Goal: Task Accomplishment & Management: Manage account settings

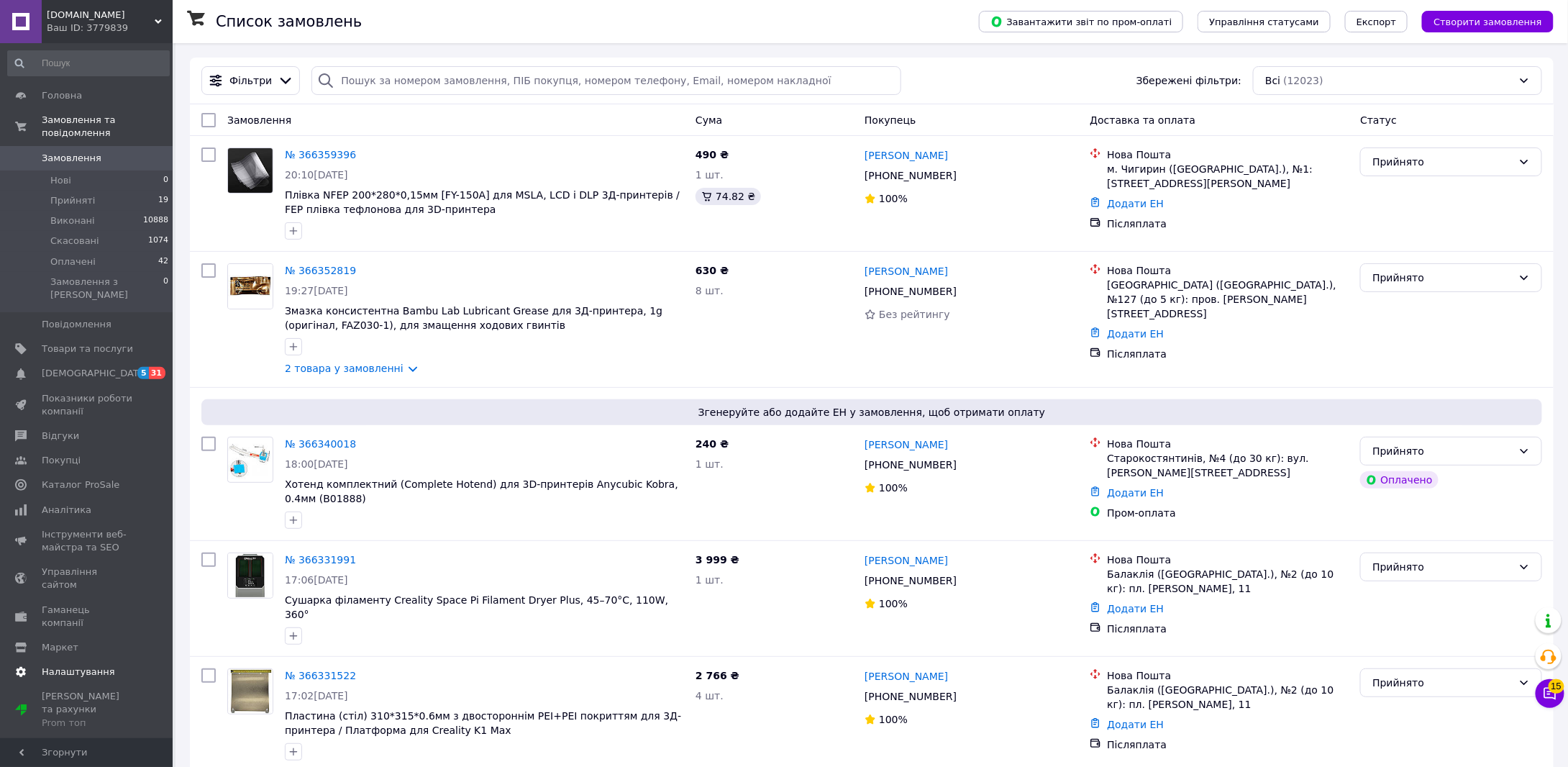
click at [85, 659] on link "Налаштування" at bounding box center [88, 671] width 177 height 24
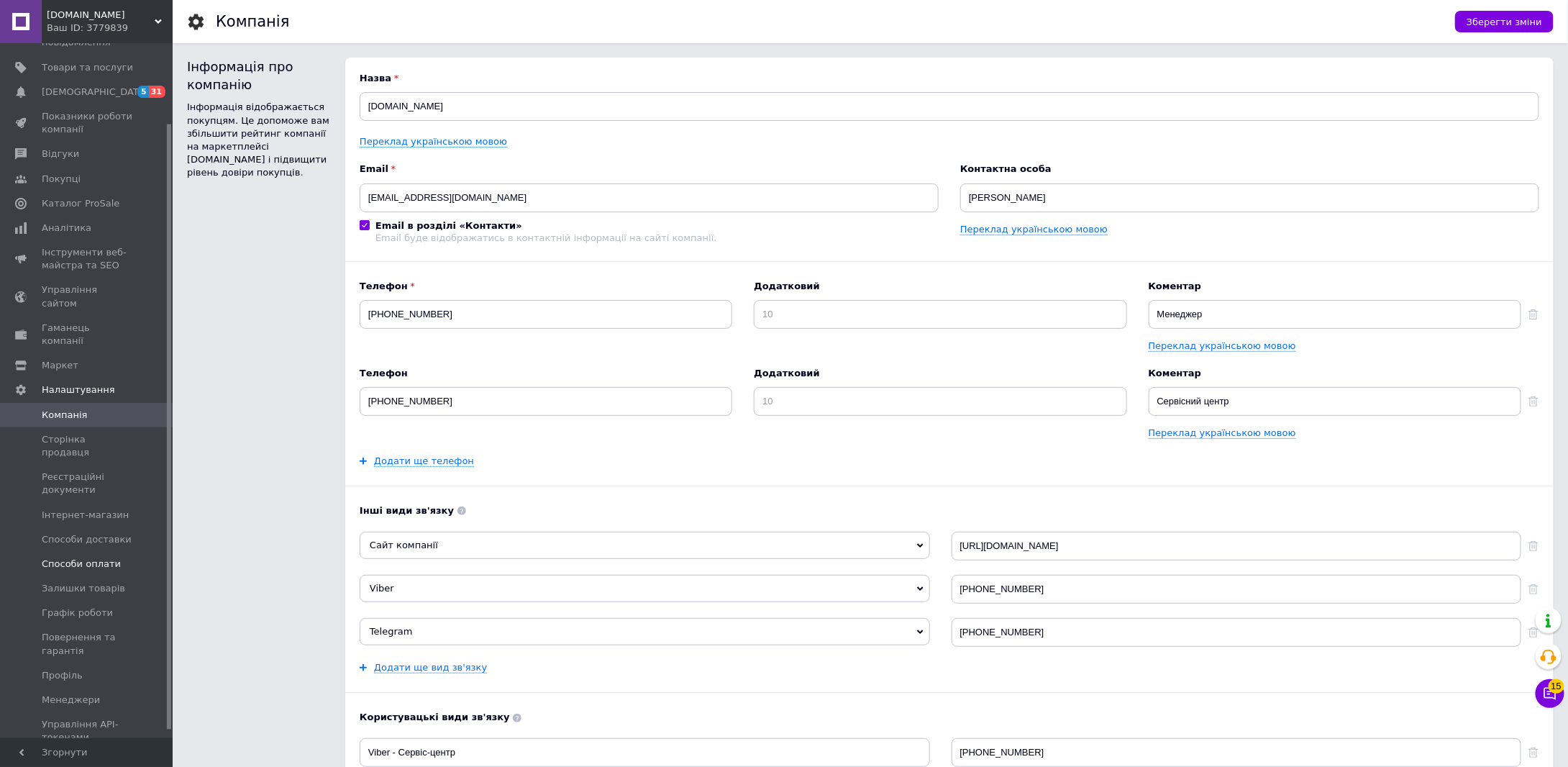
scroll to position [101, 0]
click at [84, 653] on link "Профіль" at bounding box center [88, 665] width 177 height 24
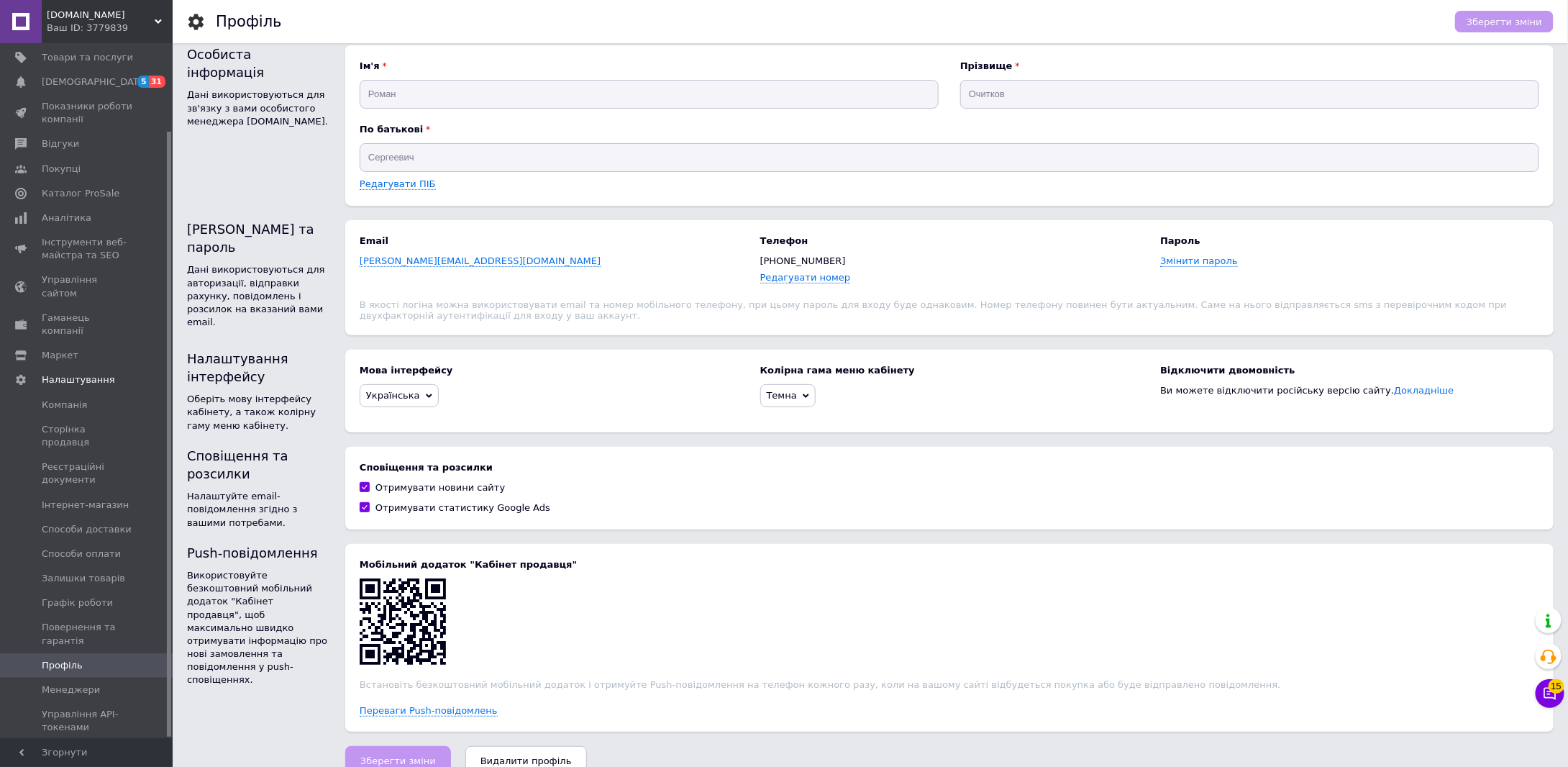
scroll to position [39, 0]
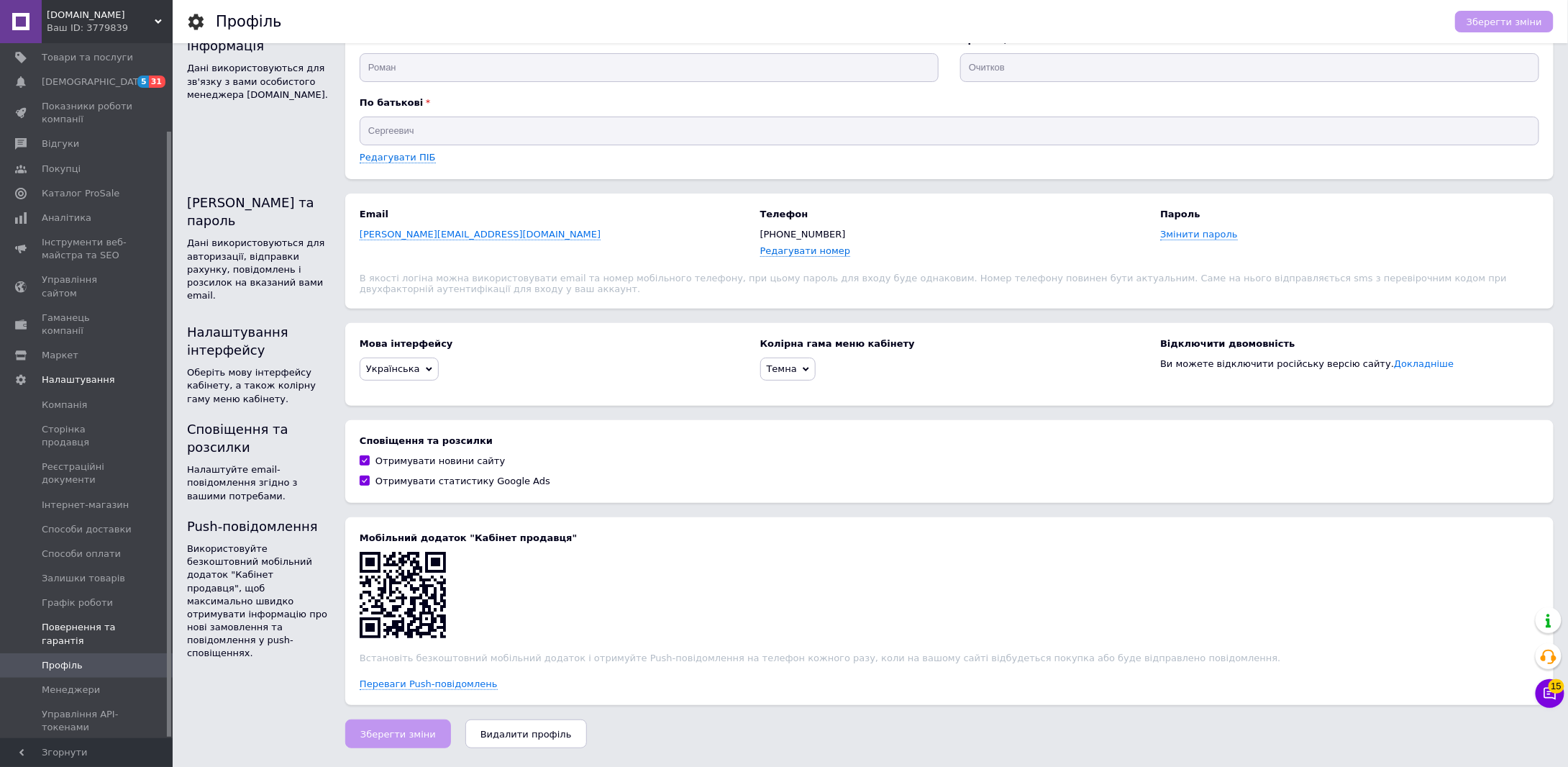
click at [58, 621] on span "Повернення та гарантія" at bounding box center [87, 634] width 92 height 26
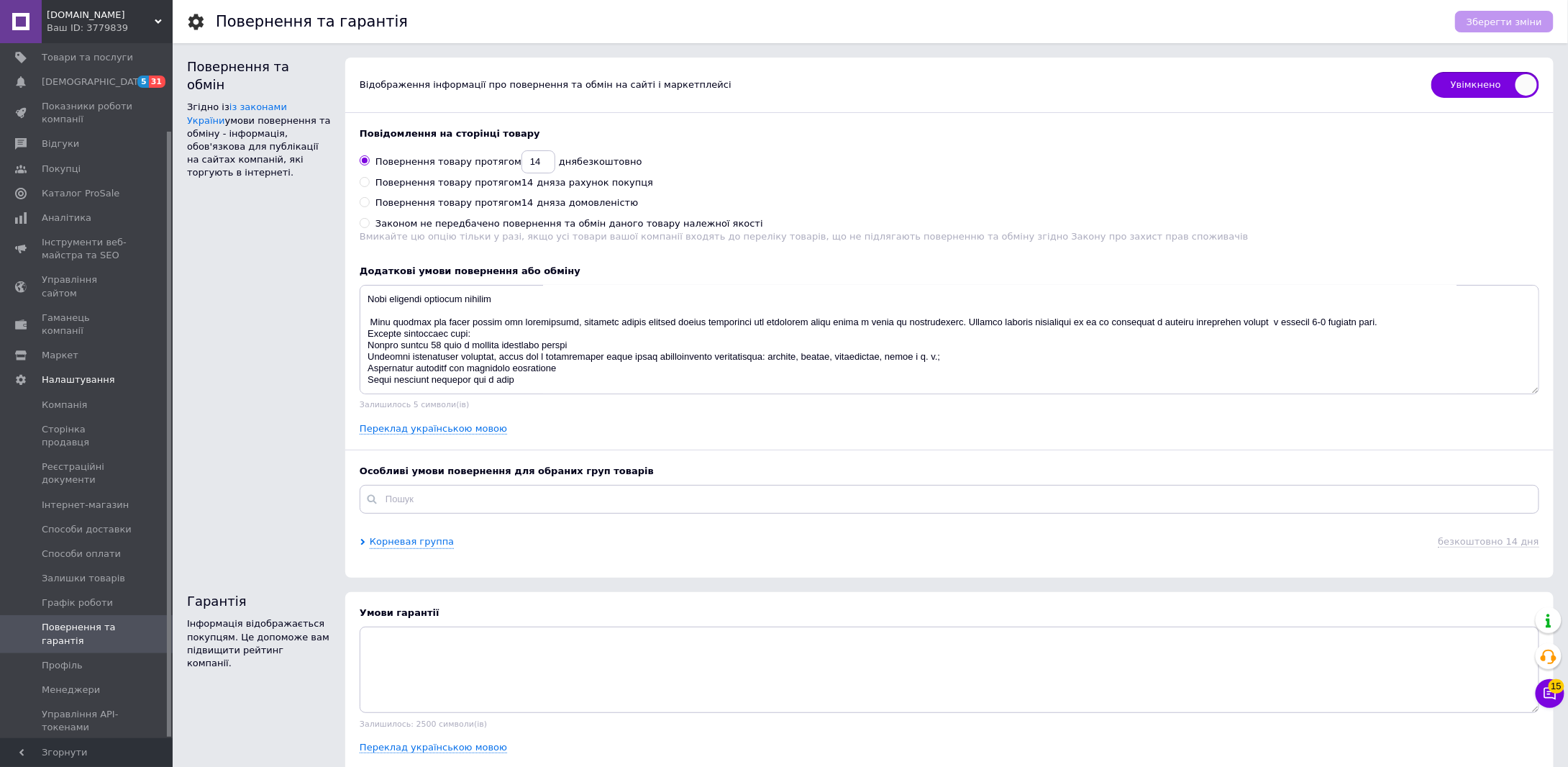
scroll to position [311, 0]
click at [95, 596] on span "Графік роботи" at bounding box center [77, 602] width 71 height 13
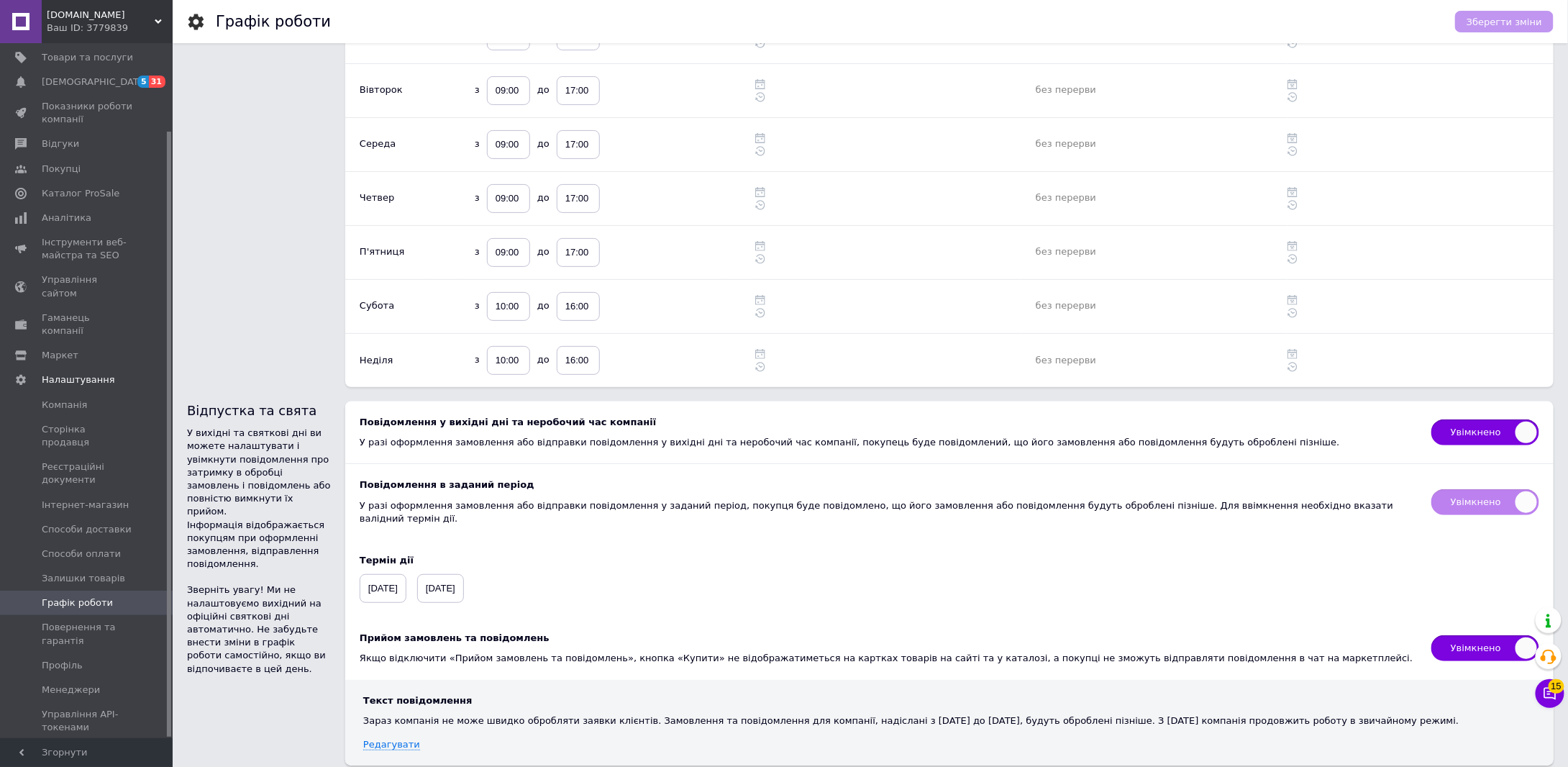
scroll to position [174, 0]
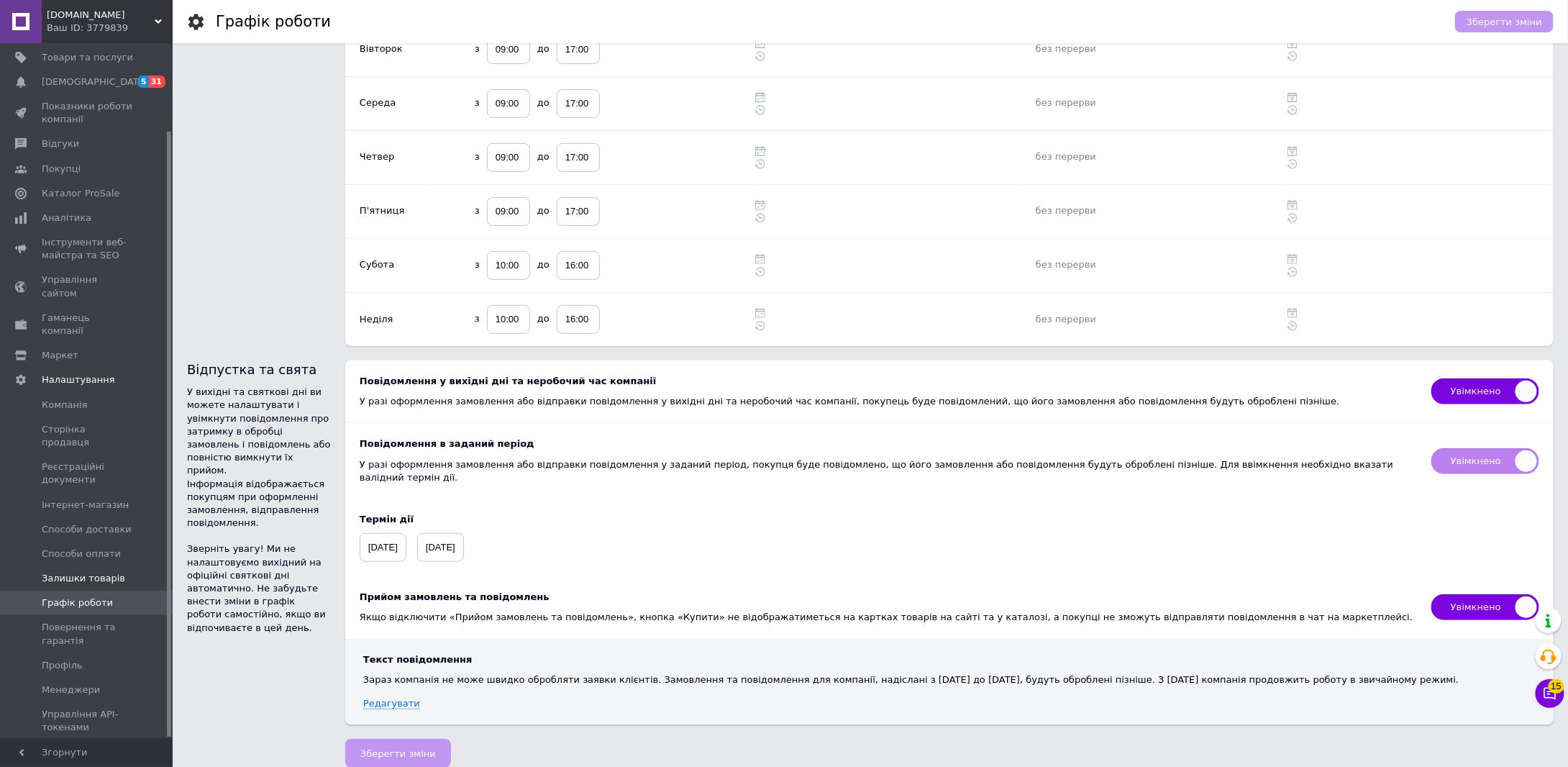
click at [92, 572] on span "Залишки товарів" at bounding box center [83, 578] width 84 height 13
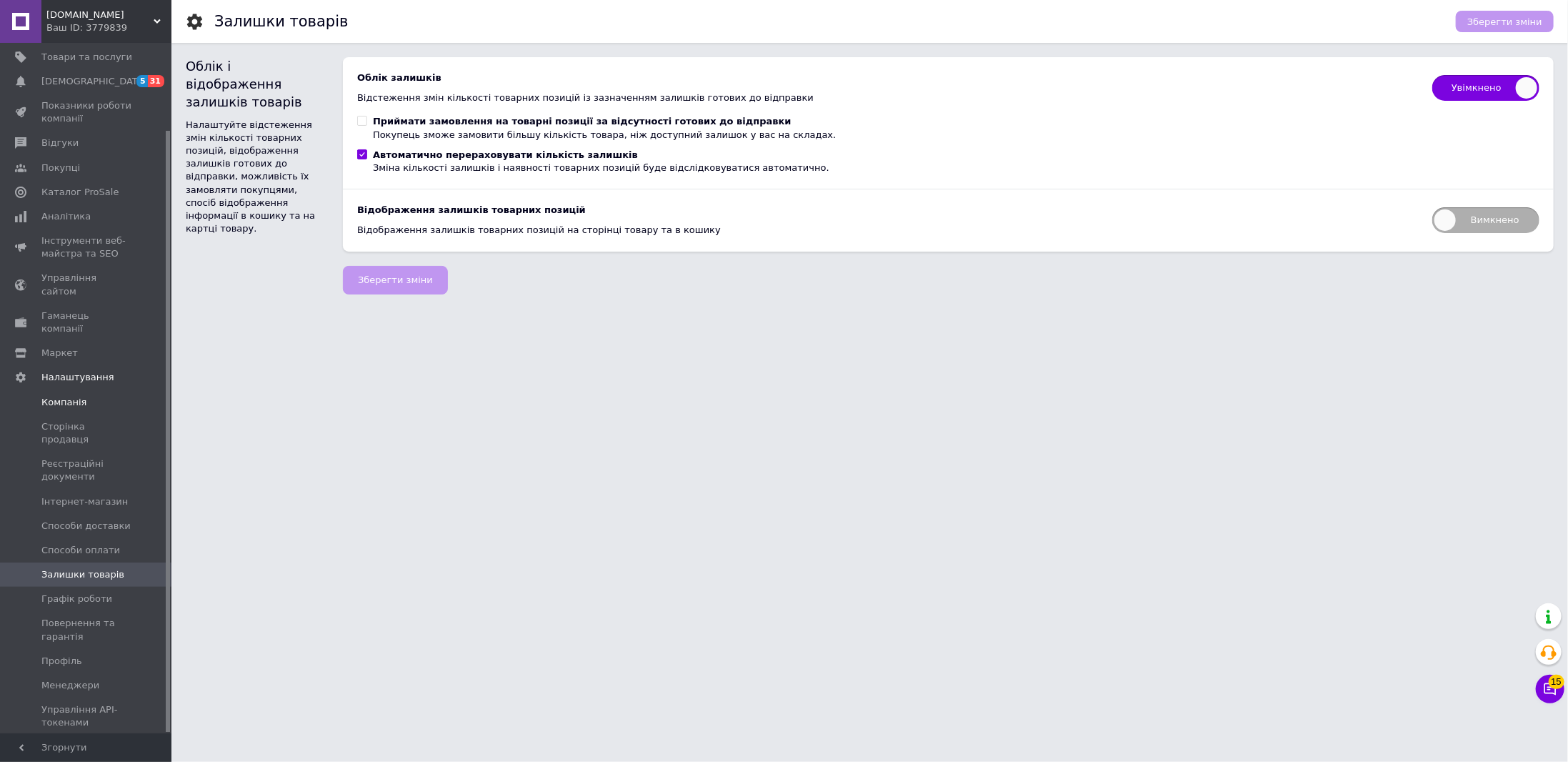
click at [75, 395] on span "Компанія" at bounding box center [64, 402] width 45 height 13
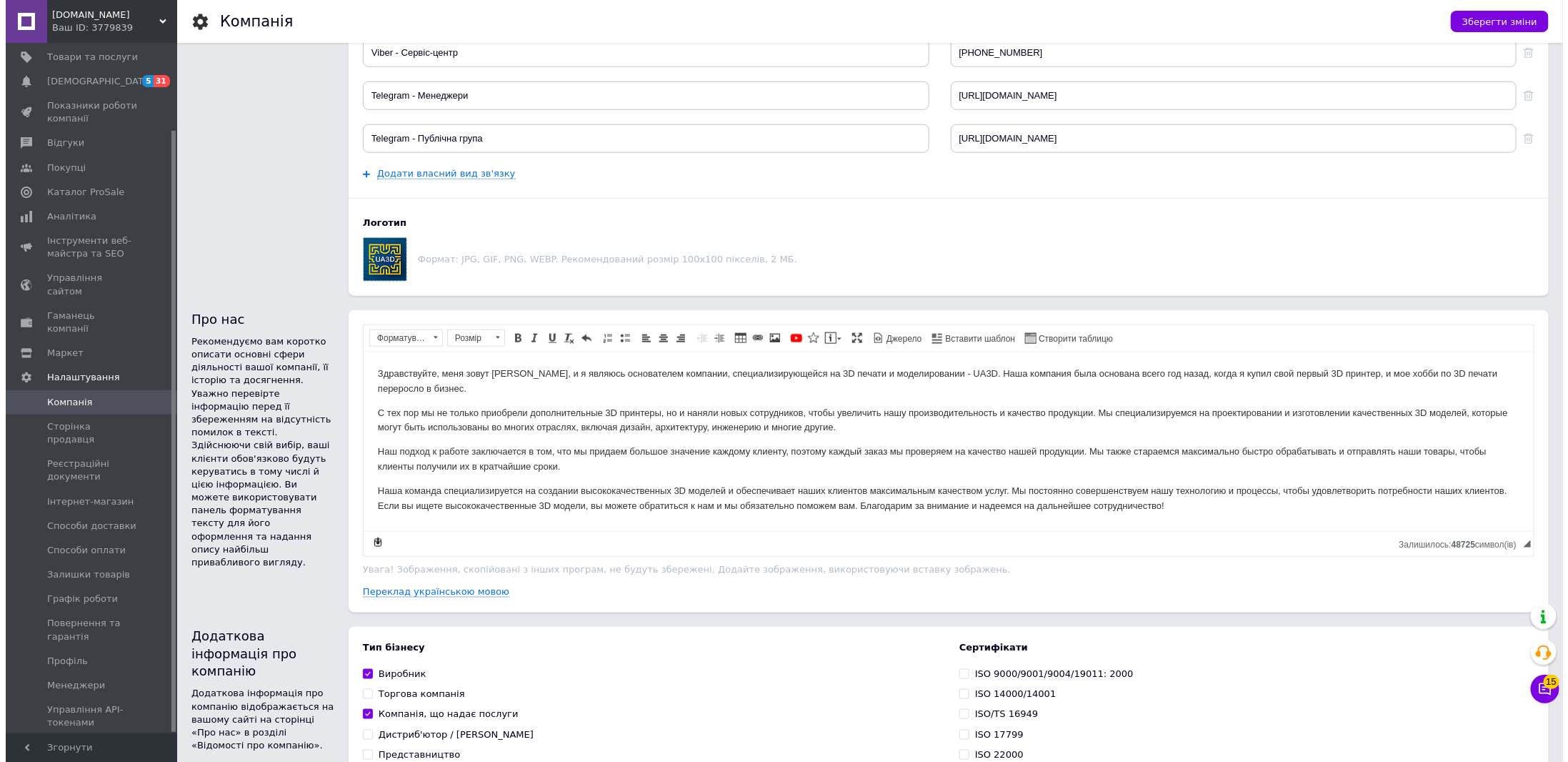
scroll to position [838, 0]
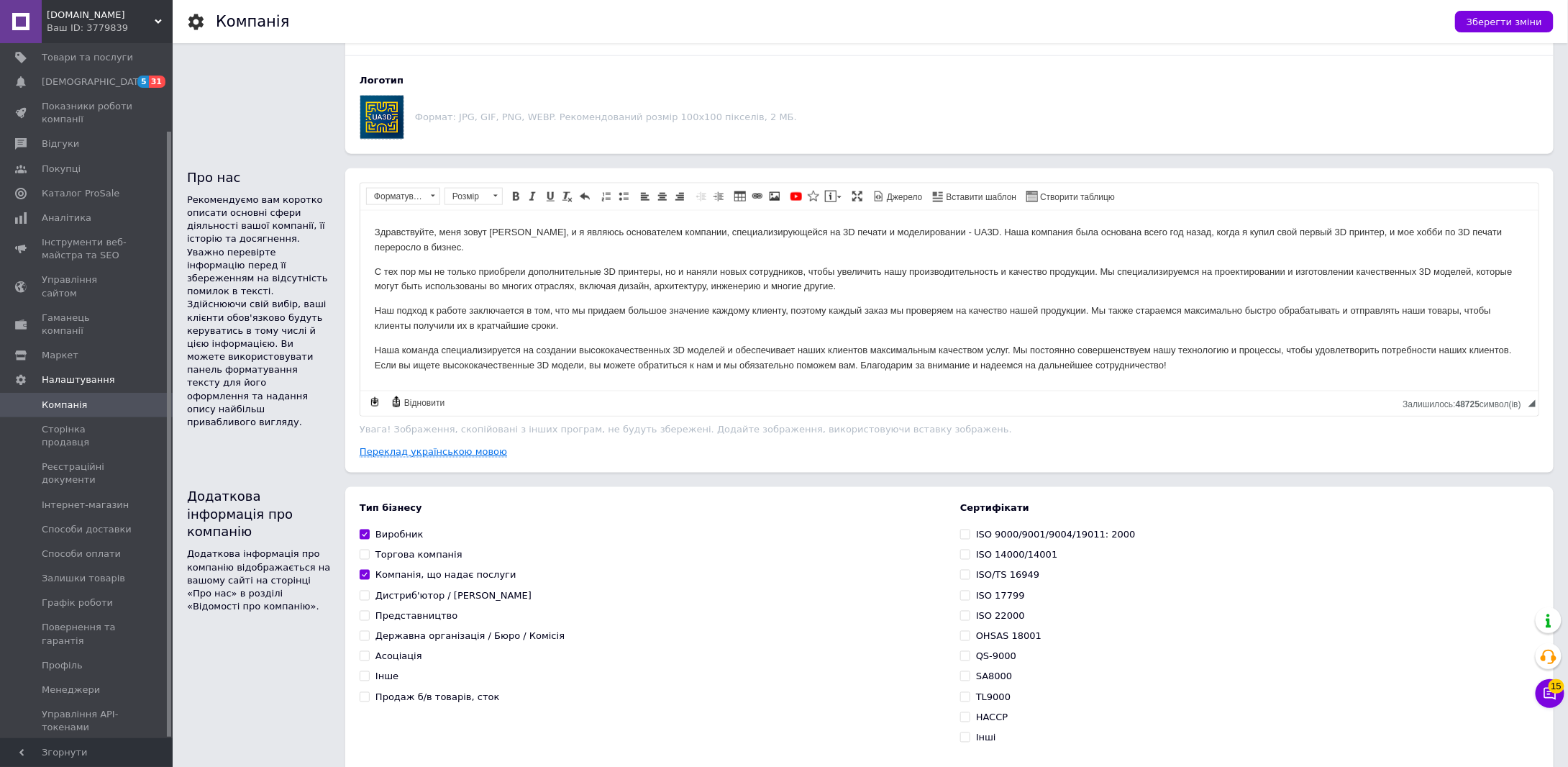
click at [447, 449] on link "Переклад українською мовою" at bounding box center [434, 452] width 148 height 11
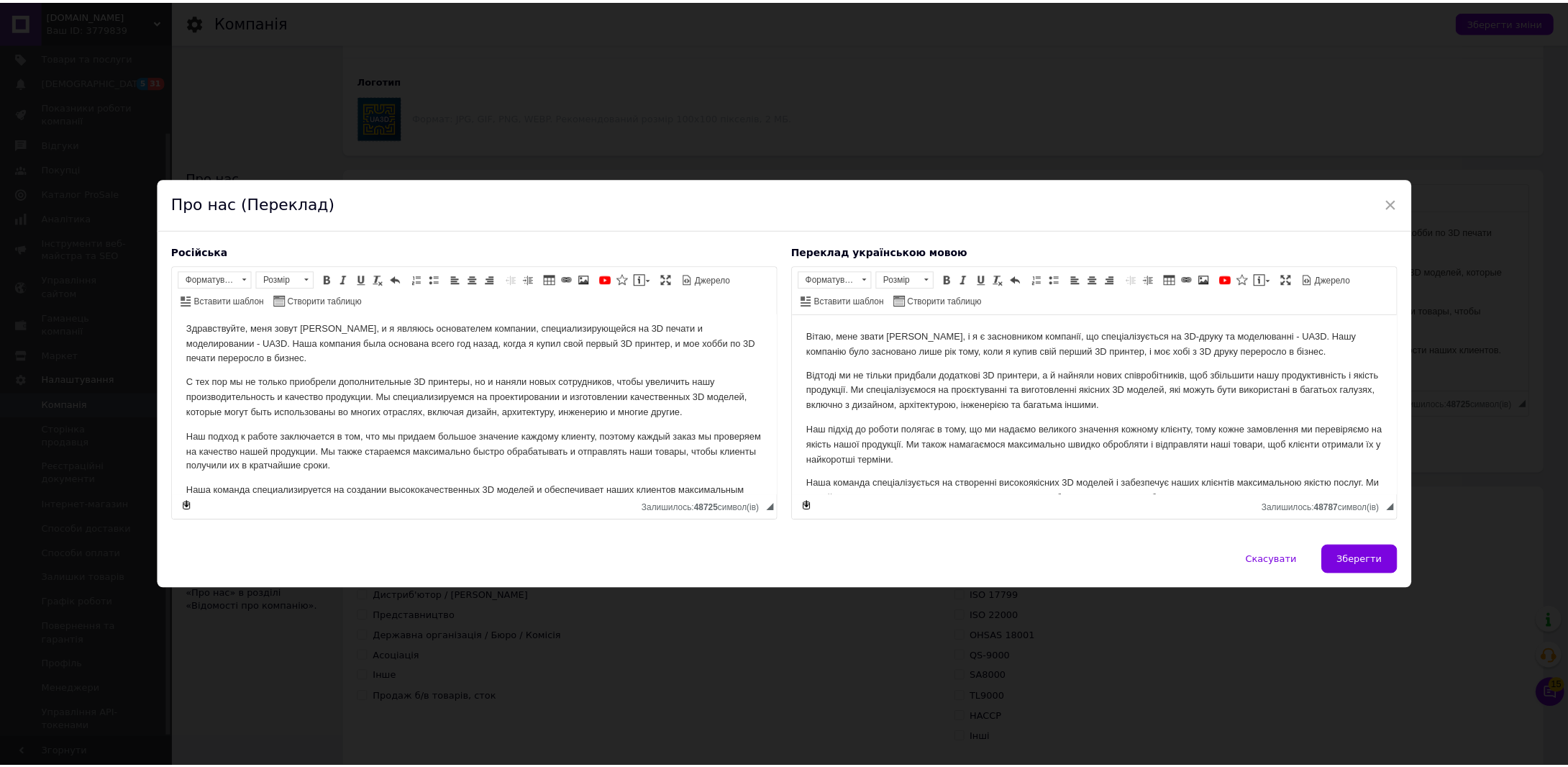
scroll to position [0, 0]
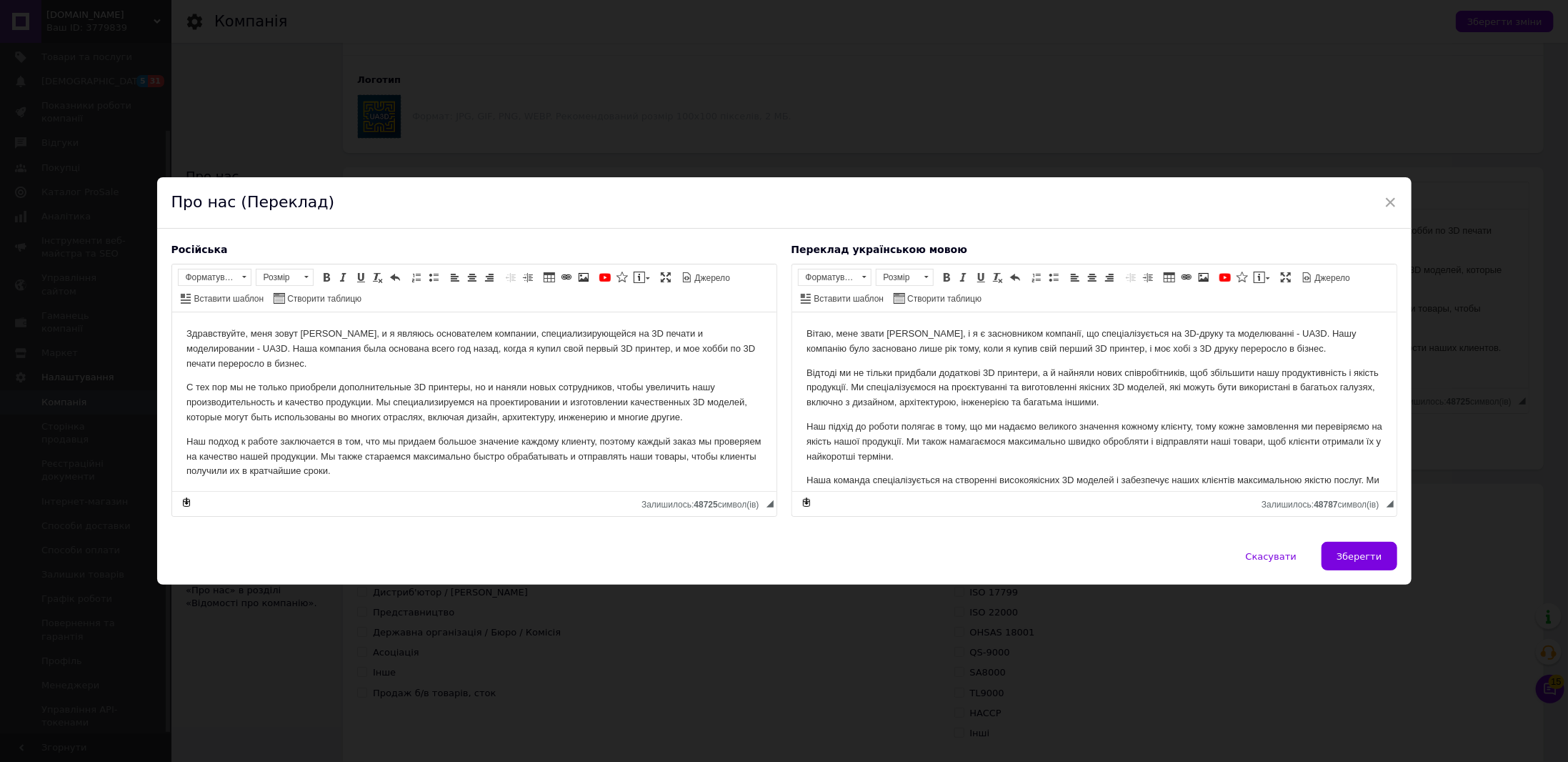
click at [188, 333] on p "Здравствуйте, меня зовут [PERSON_NAME], и я являюсь основателем компании, специ…" at bounding box center [474, 348] width 576 height 44
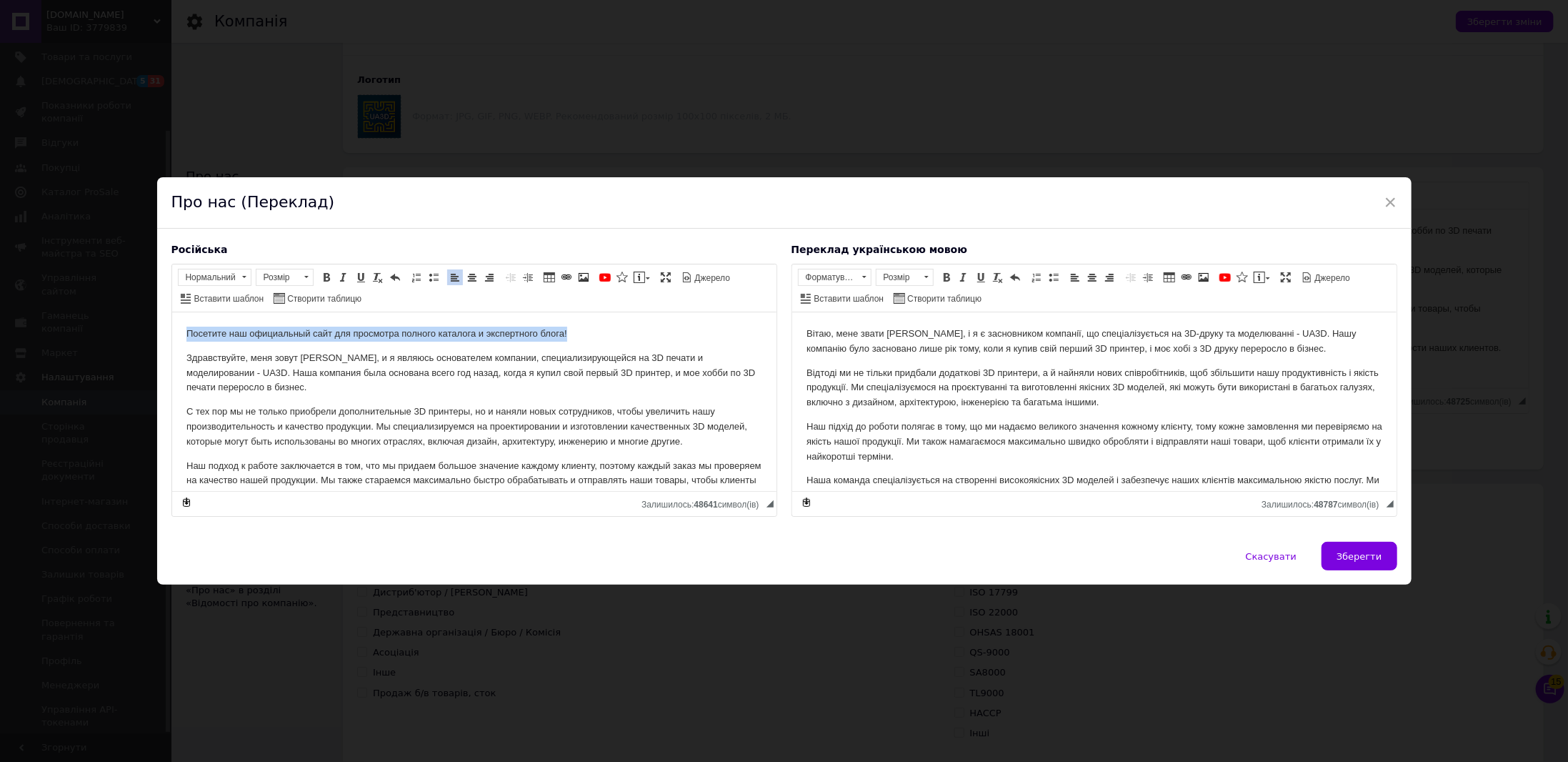
drag, startPoint x: 573, startPoint y: 331, endPoint x: 172, endPoint y: 339, distance: 401.1
click at [172, 339] on html "Посетите наш официальный сайт для просмотра полного каталога и экспертного блог…" at bounding box center [474, 449] width 604 height 274
click at [561, 275] on span at bounding box center [566, 277] width 11 height 11
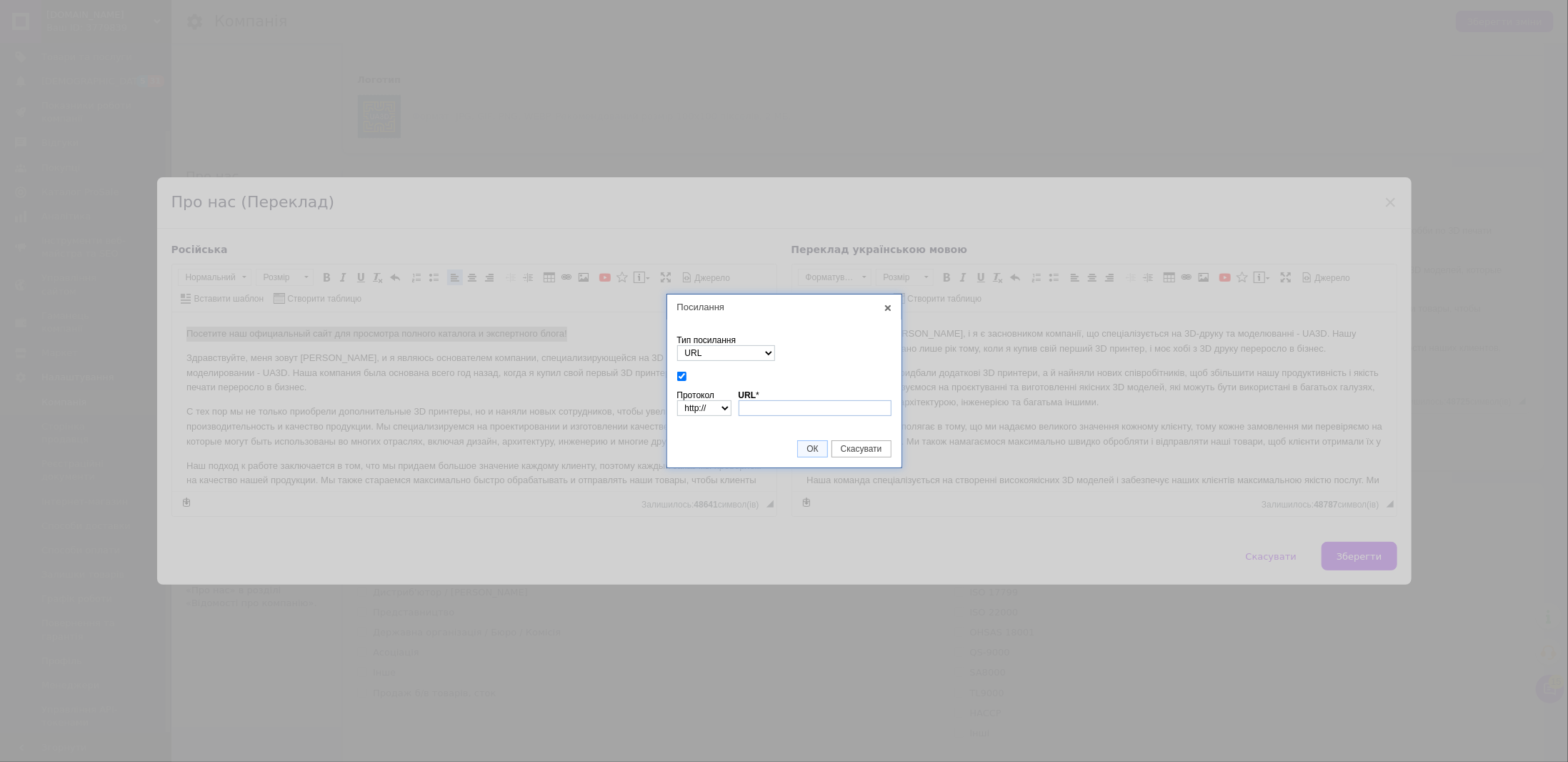
click at [755, 404] on input "URL *" at bounding box center [815, 408] width 153 height 16
type input "г"
type input "[DOMAIN_NAME]"
click at [720, 407] on select "http://‎ https://‎ ftp://‎ news://‎ <інший>" at bounding box center [704, 408] width 54 height 16
select select "https://"
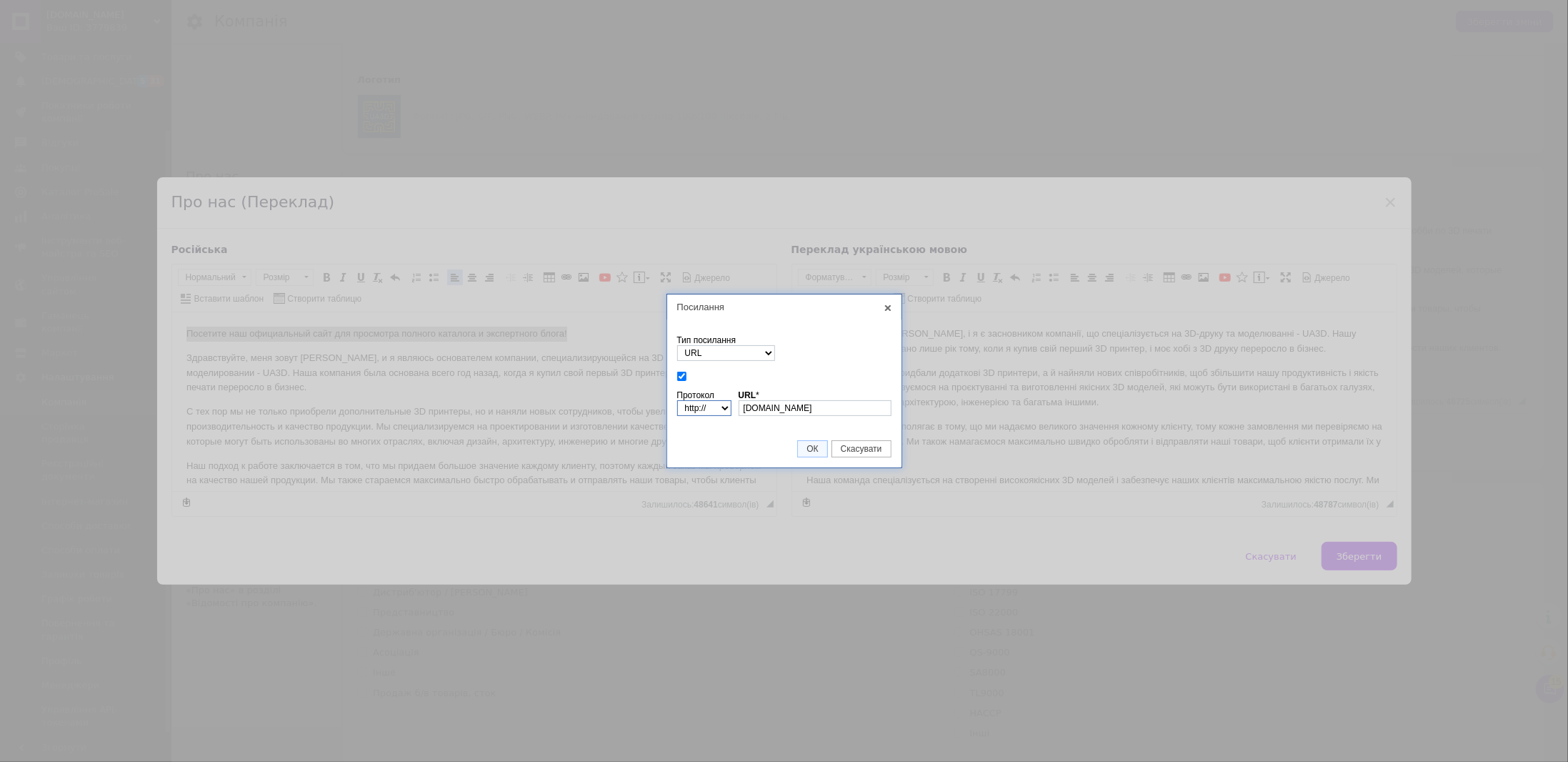
click at [677, 400] on select "http://‎ https://‎ ftp://‎ news://‎ <інший>" at bounding box center [704, 408] width 54 height 16
click at [817, 450] on span "ОК" at bounding box center [812, 449] width 28 height 10
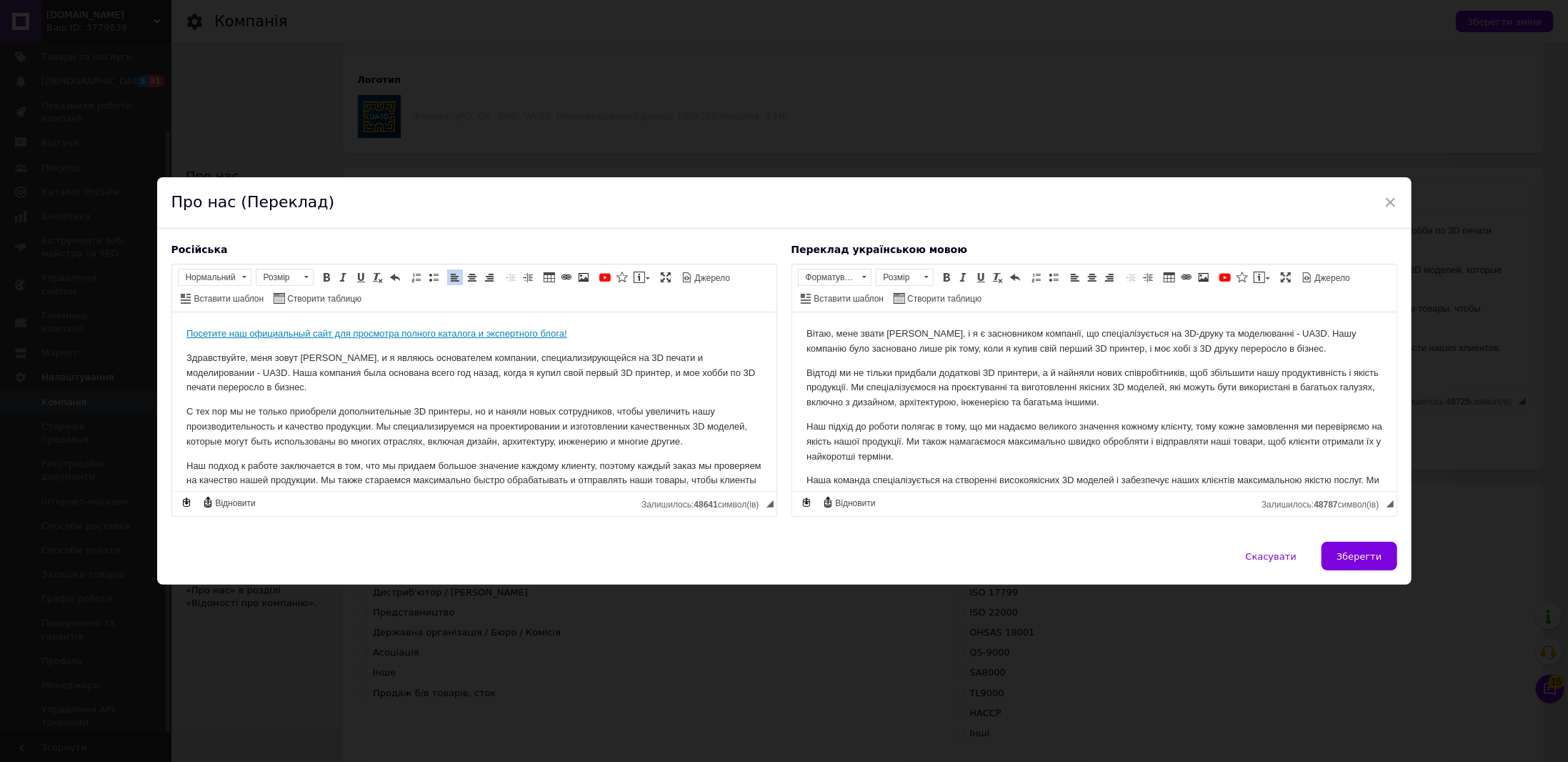
click at [642, 337] on p "Посетите наш официальный сайт для просмотра полного каталога и экспертного блог…" at bounding box center [474, 333] width 576 height 15
click at [531, 332] on link "Посетите наш официальный сайт для просмотра полного каталога и экспертного блог…" at bounding box center [376, 333] width 381 height 10
drag, startPoint x: 568, startPoint y: 330, endPoint x: 176, endPoint y: 319, distance: 392.2
click at [176, 319] on html "Посетите наш официальный сайт для просмотра полного каталога и экспертного блог…" at bounding box center [474, 449] width 604 height 274
copy link "Посетите наш официальный сайт для просмотра полного каталога и экспертного блог…"
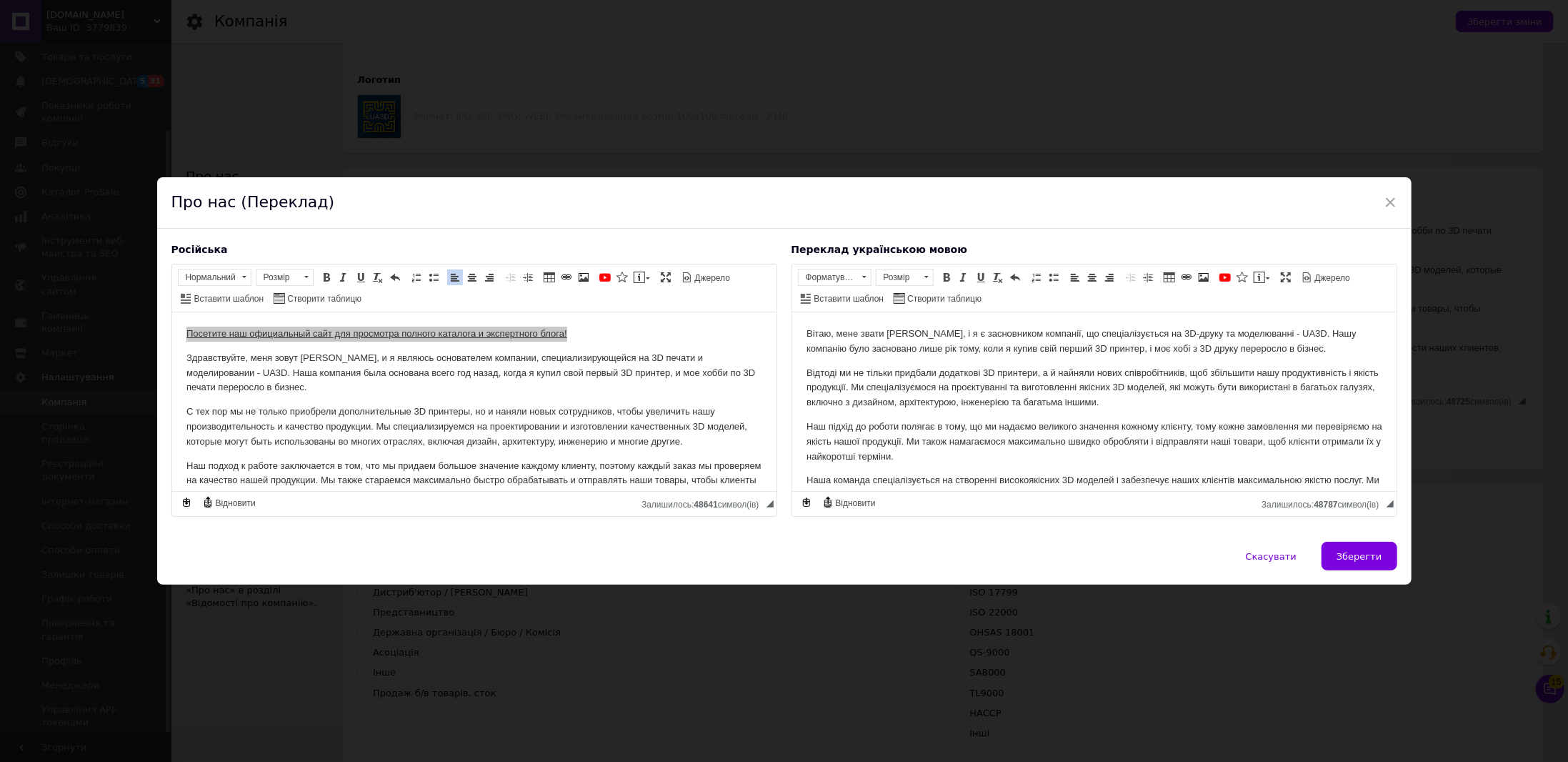
click at [805, 329] on html "Вітаю, мене звати [PERSON_NAME], і я є засновником компанії, що спеціалізується…" at bounding box center [1094, 422] width 604 height 220
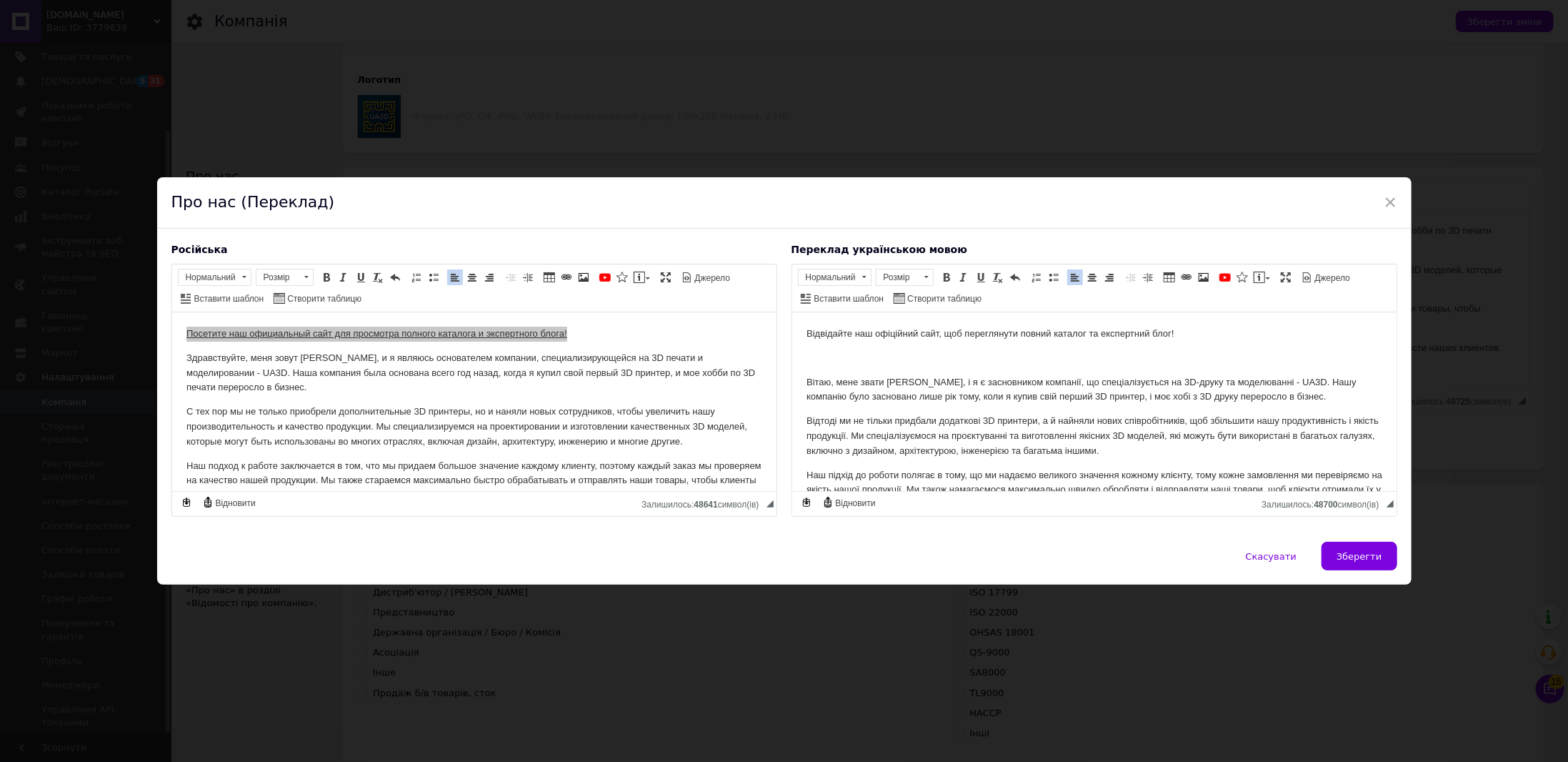
click at [807, 379] on p "Вітаю, мене звати [PERSON_NAME], і я є засновником компанії, що спеціалізується…" at bounding box center [1094, 390] width 576 height 30
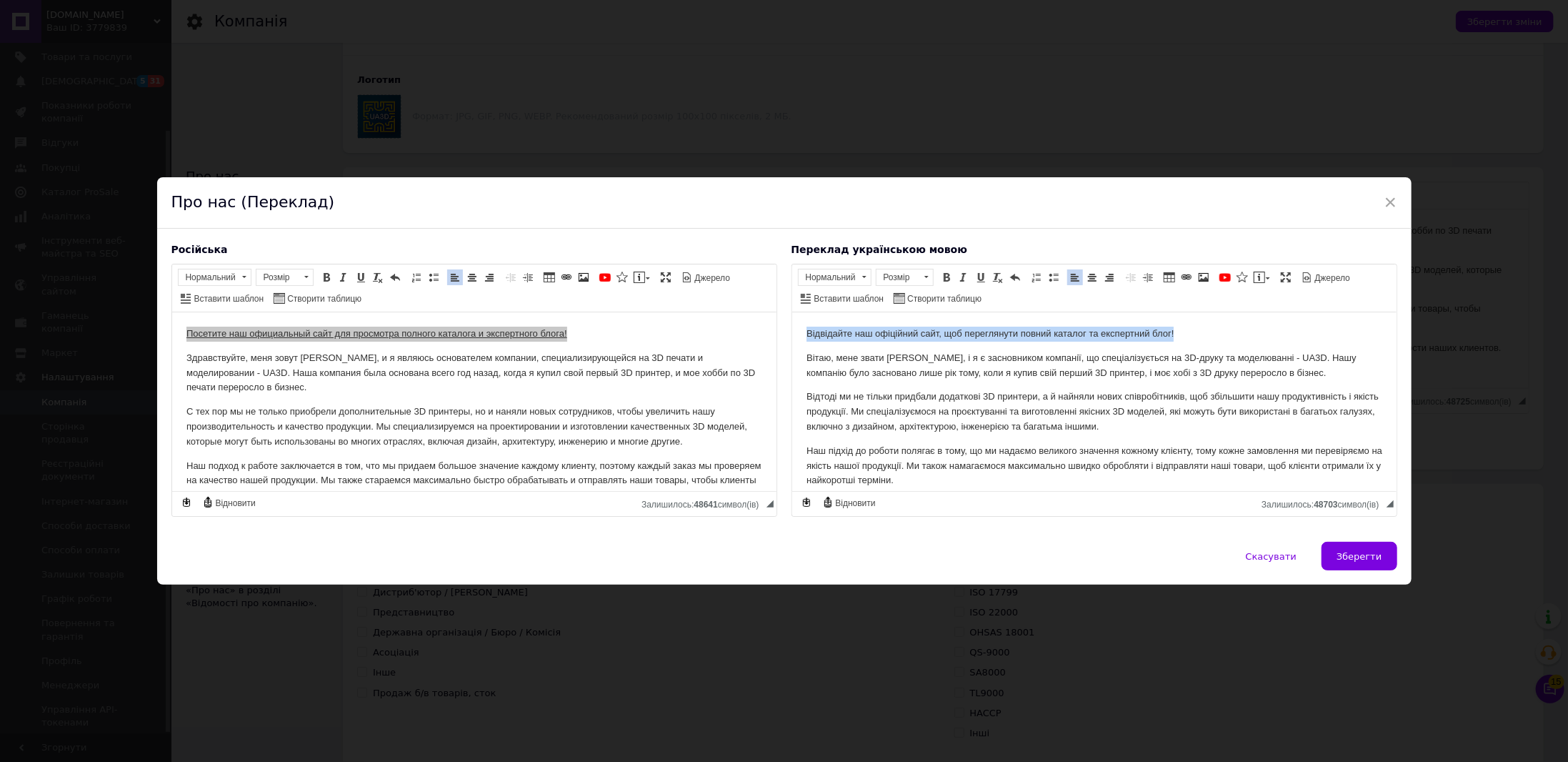
drag, startPoint x: 1189, startPoint y: 328, endPoint x: 792, endPoint y: 322, distance: 397.0
click at [793, 321] on html "Відвідайте наш офіційний сайт, щоб переглянути повний каталог та експертний бло…" at bounding box center [1094, 434] width 604 height 244
click at [1181, 281] on span at bounding box center [1186, 277] width 11 height 11
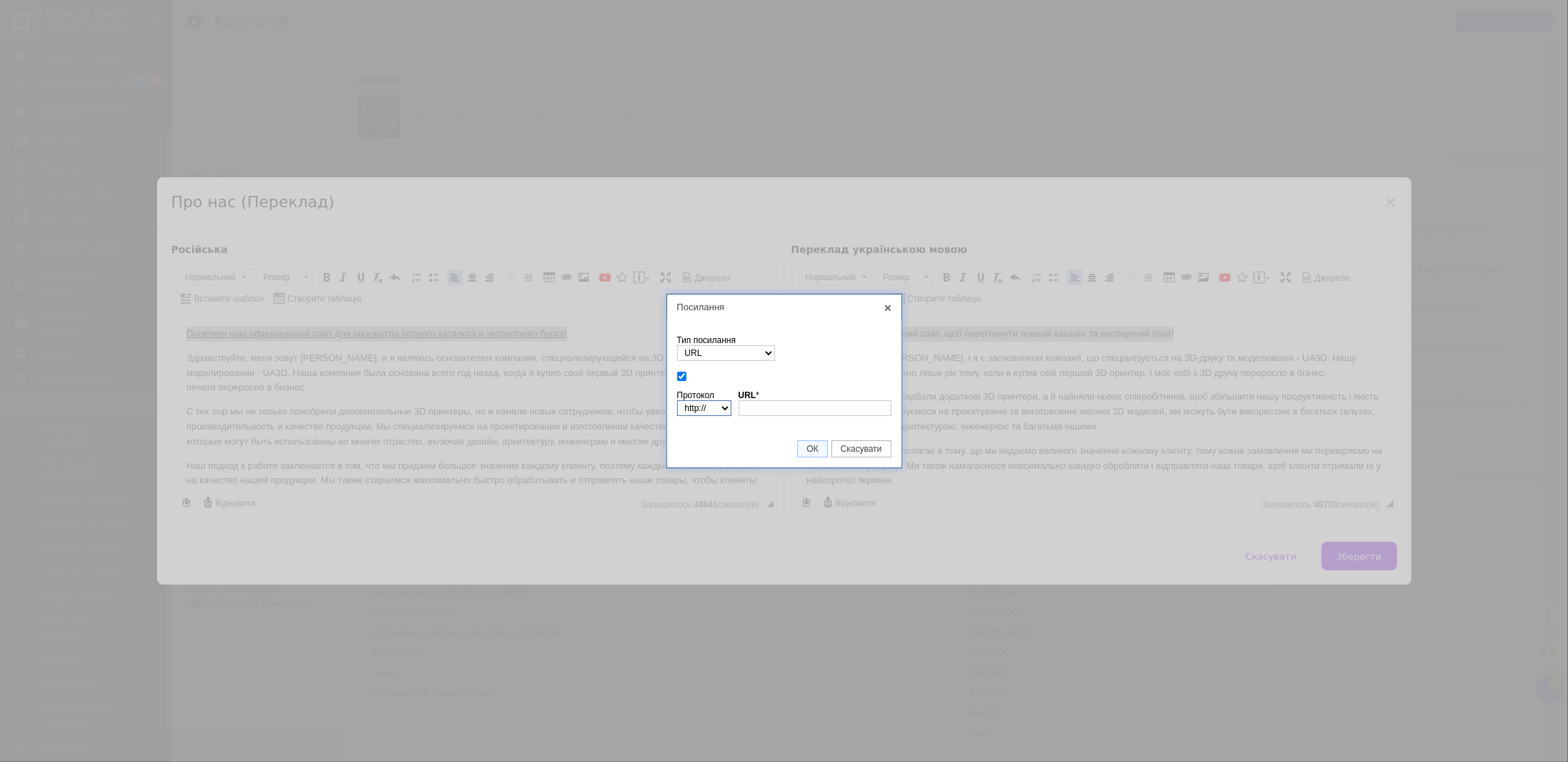
click at [719, 411] on select "http://‎ https://‎ ftp://‎ news://‎ <інший>" at bounding box center [704, 408] width 54 height 16
select select "https://"
click at [677, 400] on select "http://‎ https://‎ ftp://‎ news://‎ <інший>" at bounding box center [704, 408] width 54 height 16
click at [781, 408] on input "URL *" at bounding box center [815, 408] width 153 height 16
click at [780, 408] on input "[DOMAIN_NAME],ua" at bounding box center [815, 408] width 153 height 16
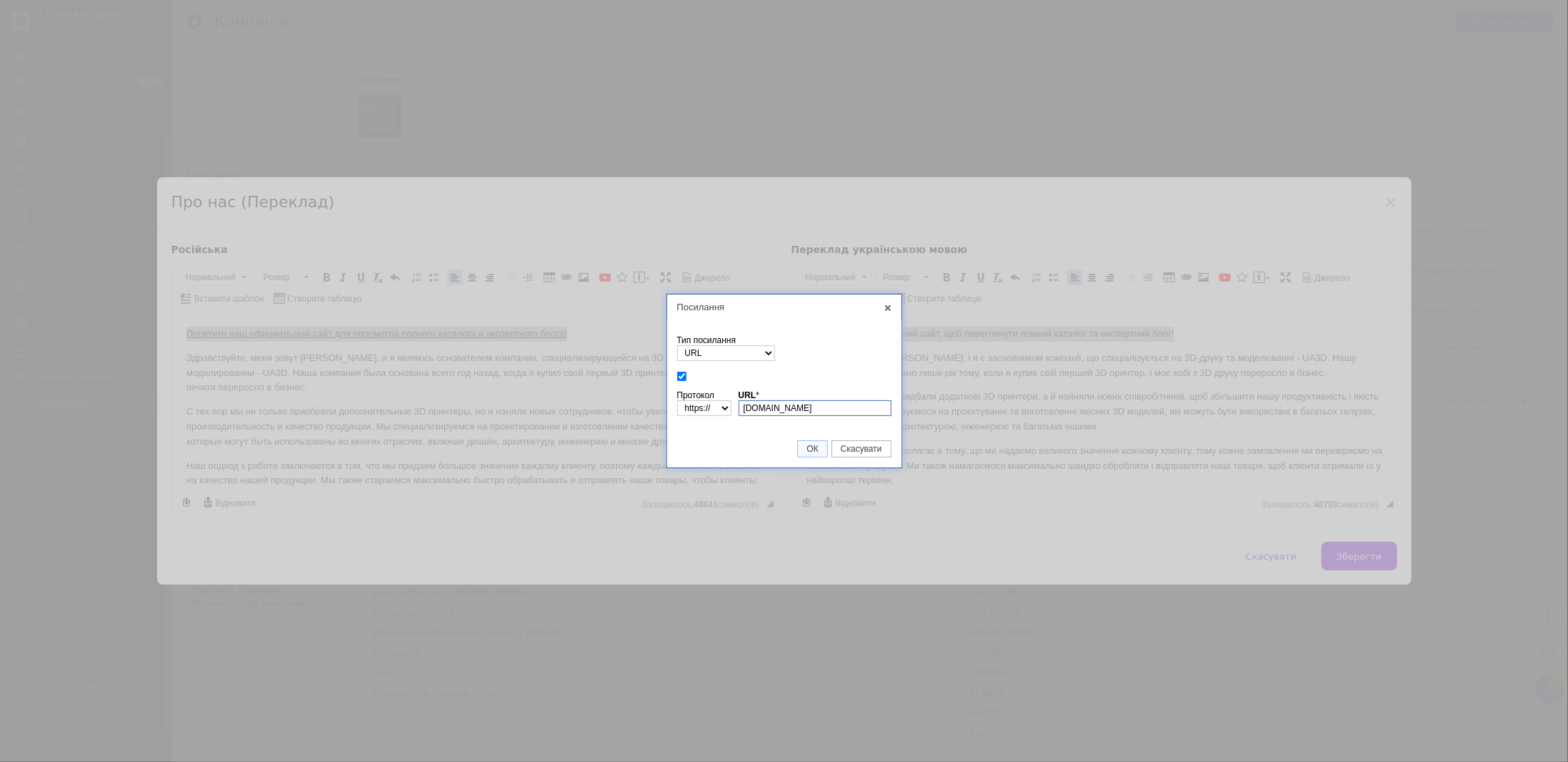
type input "[DOMAIN_NAME]"
click at [738, 424] on td "Огляд Сервера" at bounding box center [784, 423] width 214 height 7
click at [812, 451] on span "ОК" at bounding box center [812, 449] width 28 height 10
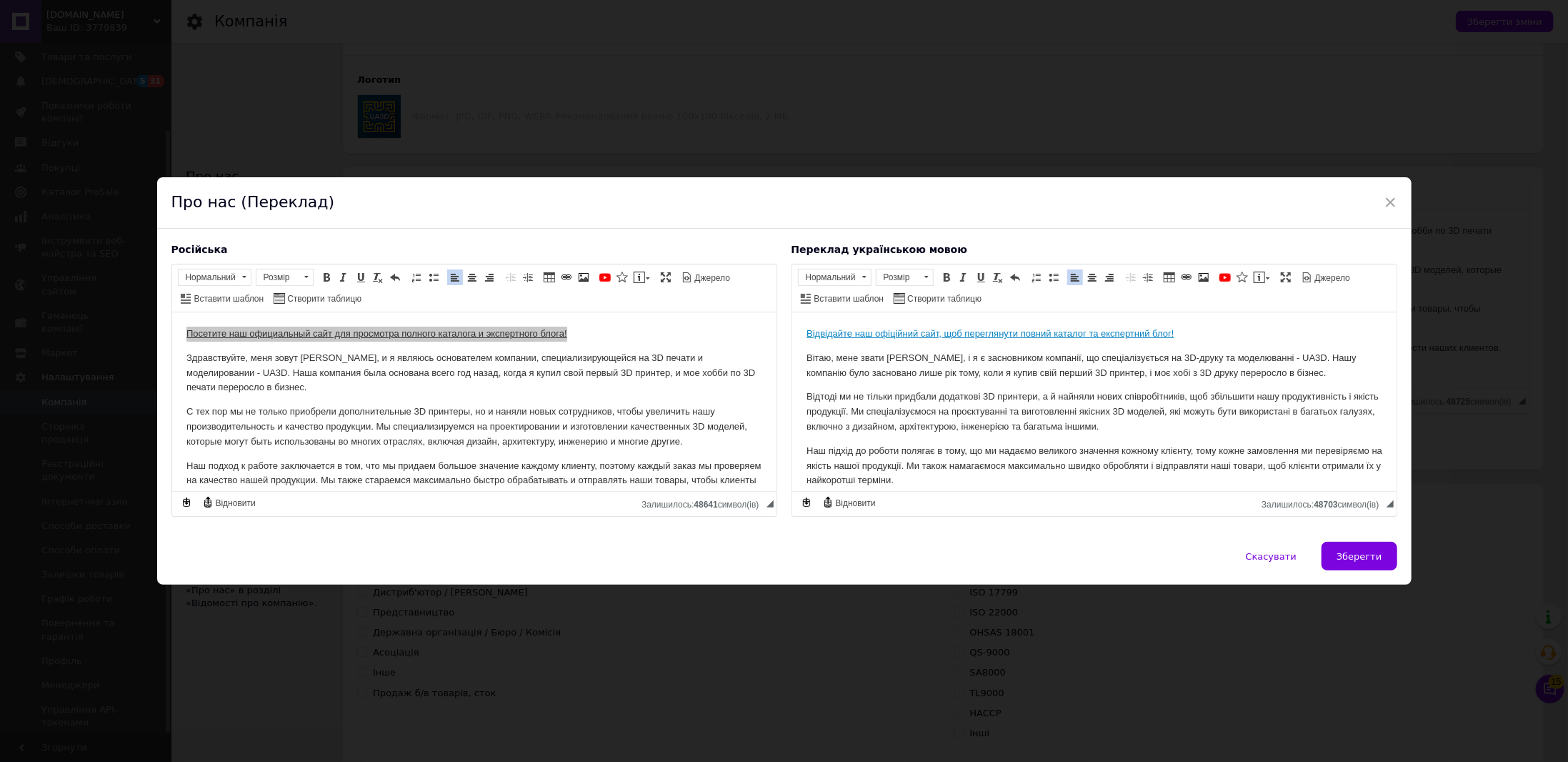
click at [1024, 409] on p "Відтоді ми не тільки придбали додаткові 3D принтери, а й найняли нових співробі…" at bounding box center [1094, 411] width 576 height 44
click at [1358, 557] on span "Зберегти" at bounding box center [1359, 556] width 45 height 10
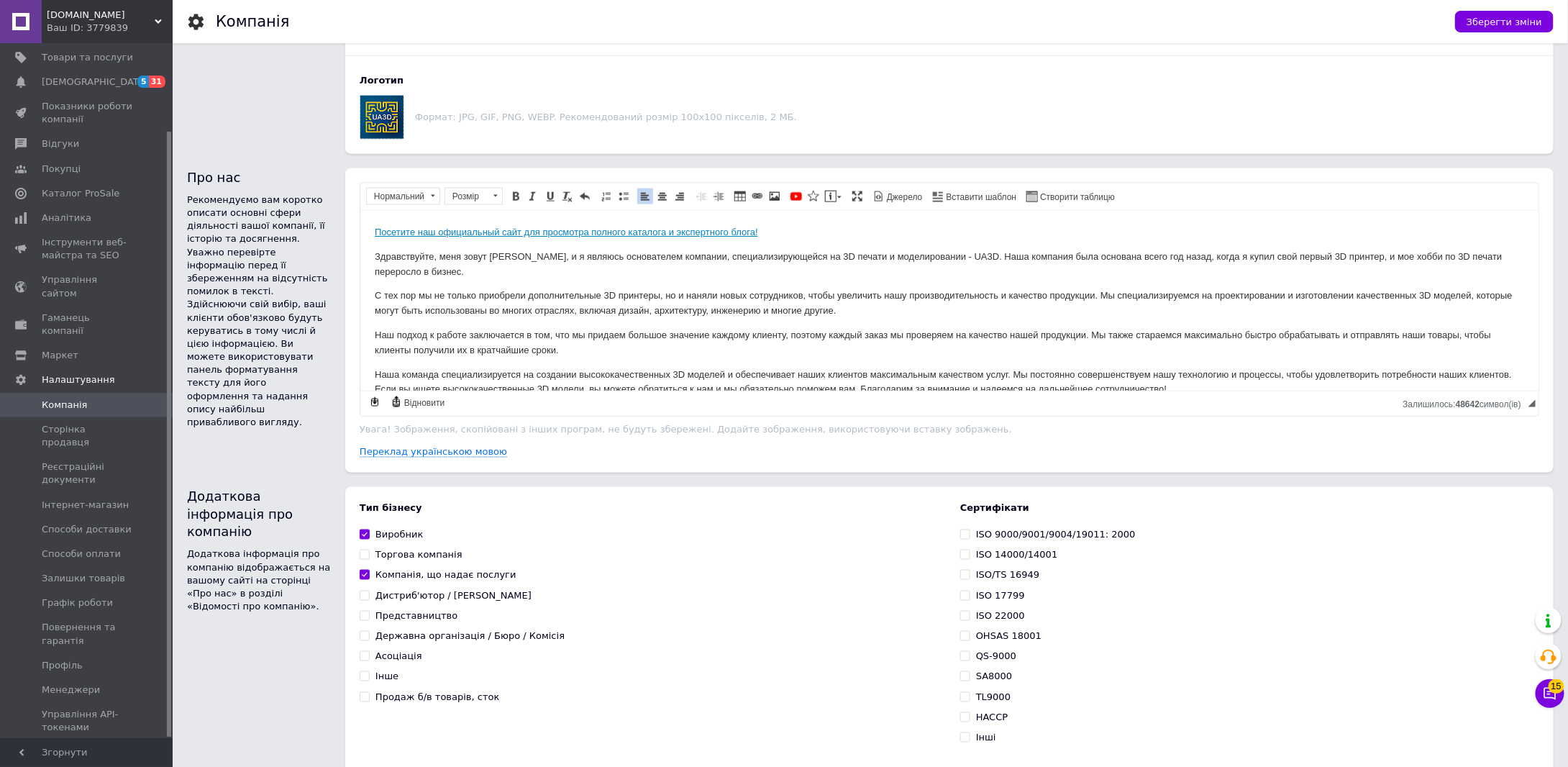
click at [697, 230] on link "Посетите наш официальный сайт для просмотра полного каталога и экспертного блог…" at bounding box center [565, 231] width 383 height 11
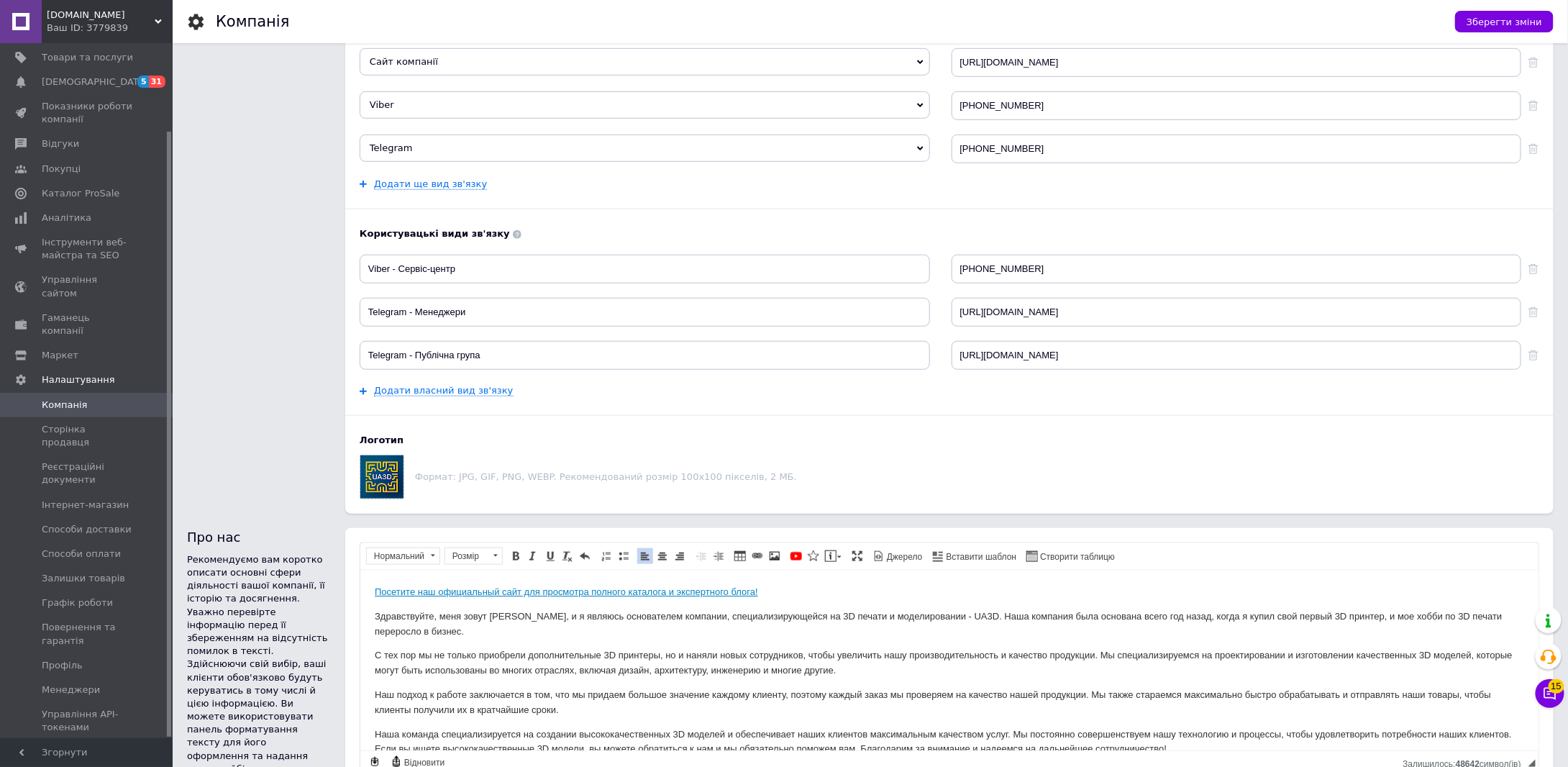
scroll to position [483, 0]
click at [1500, 14] on button "Зберегти зміни" at bounding box center [1504, 21] width 99 height 22
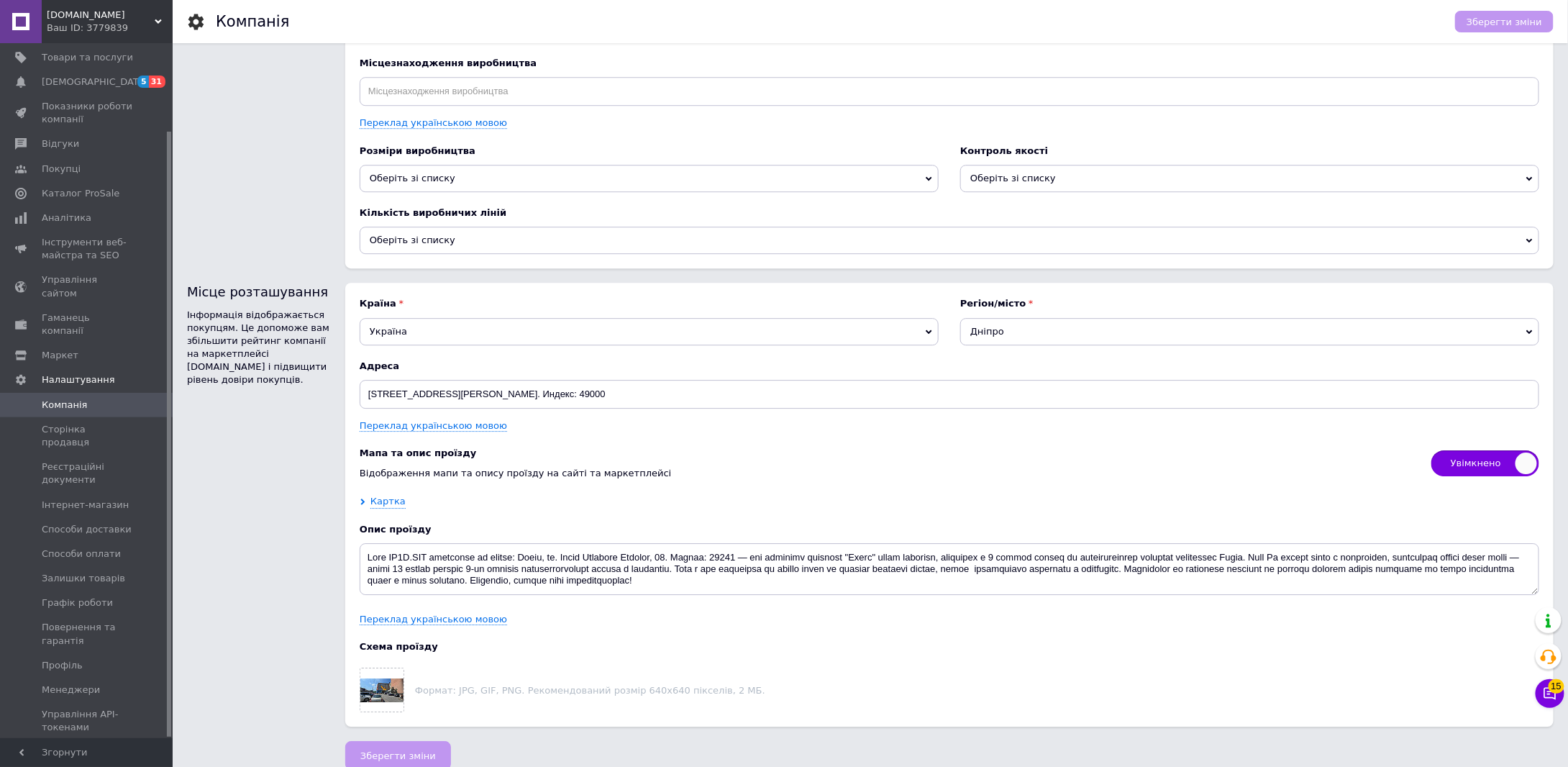
scroll to position [2066, 0]
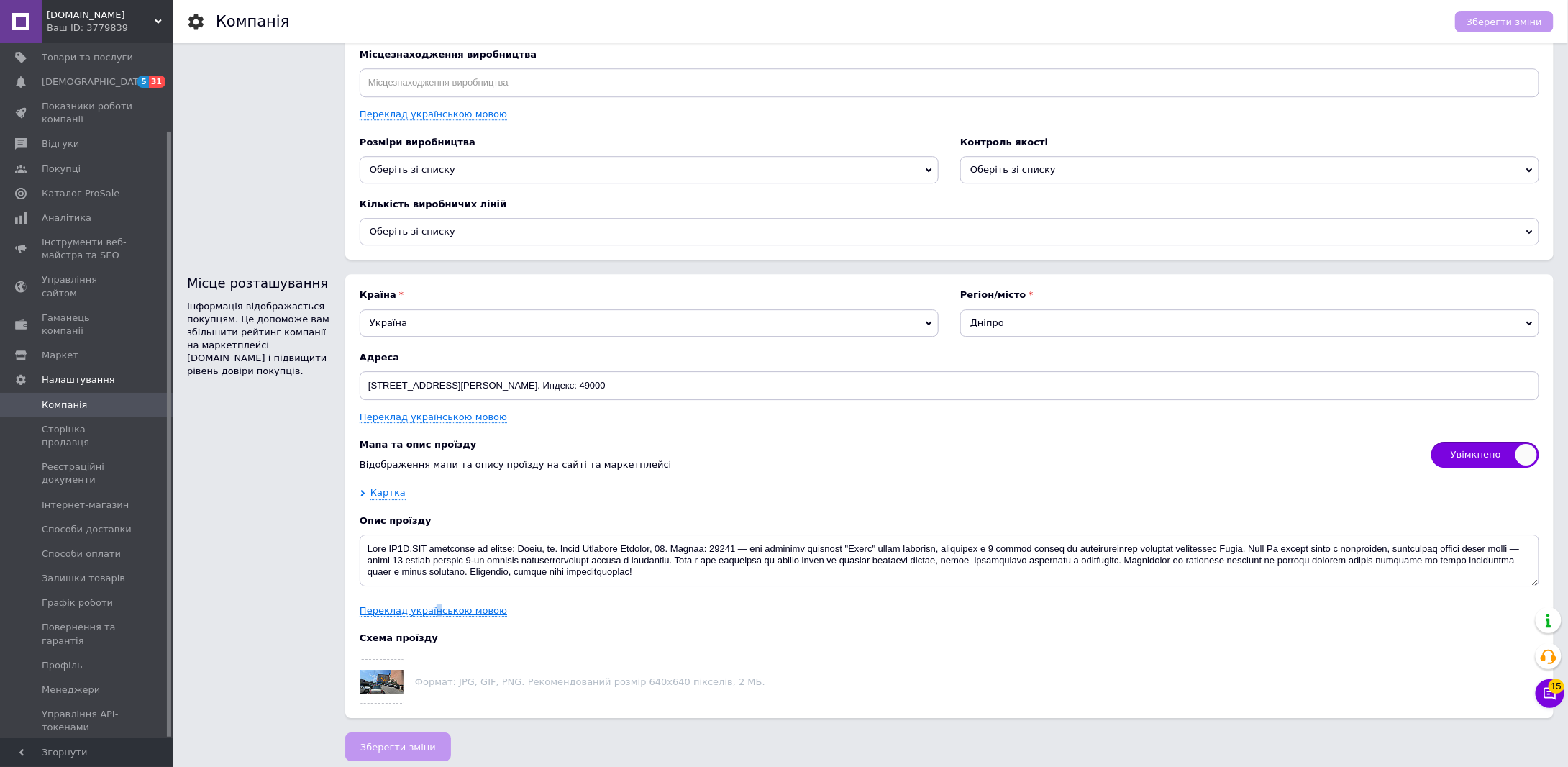
click at [429, 605] on link "Переклад українською мовою" at bounding box center [434, 611] width 148 height 11
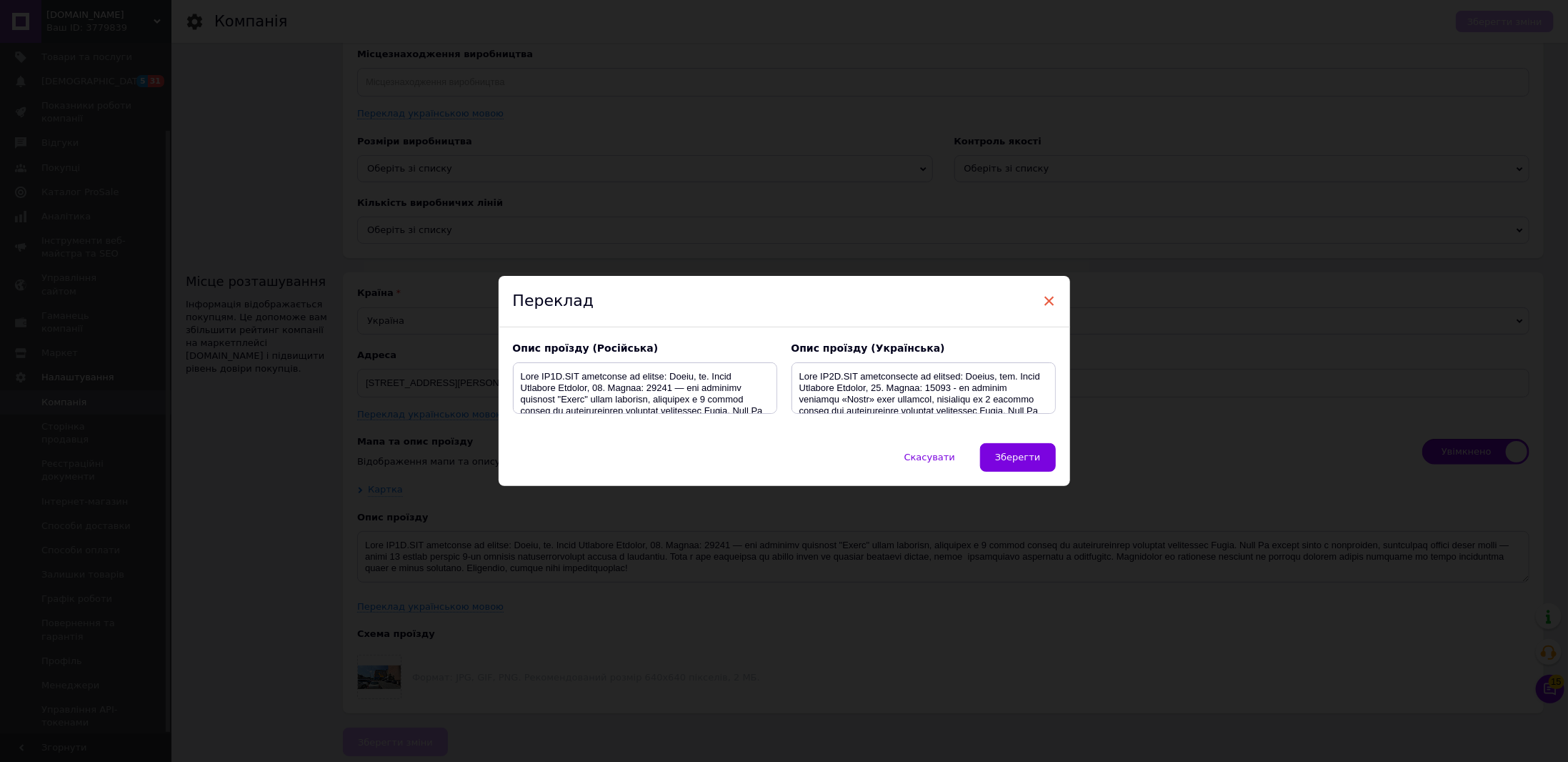
click at [1048, 307] on span "×" at bounding box center [1049, 300] width 13 height 24
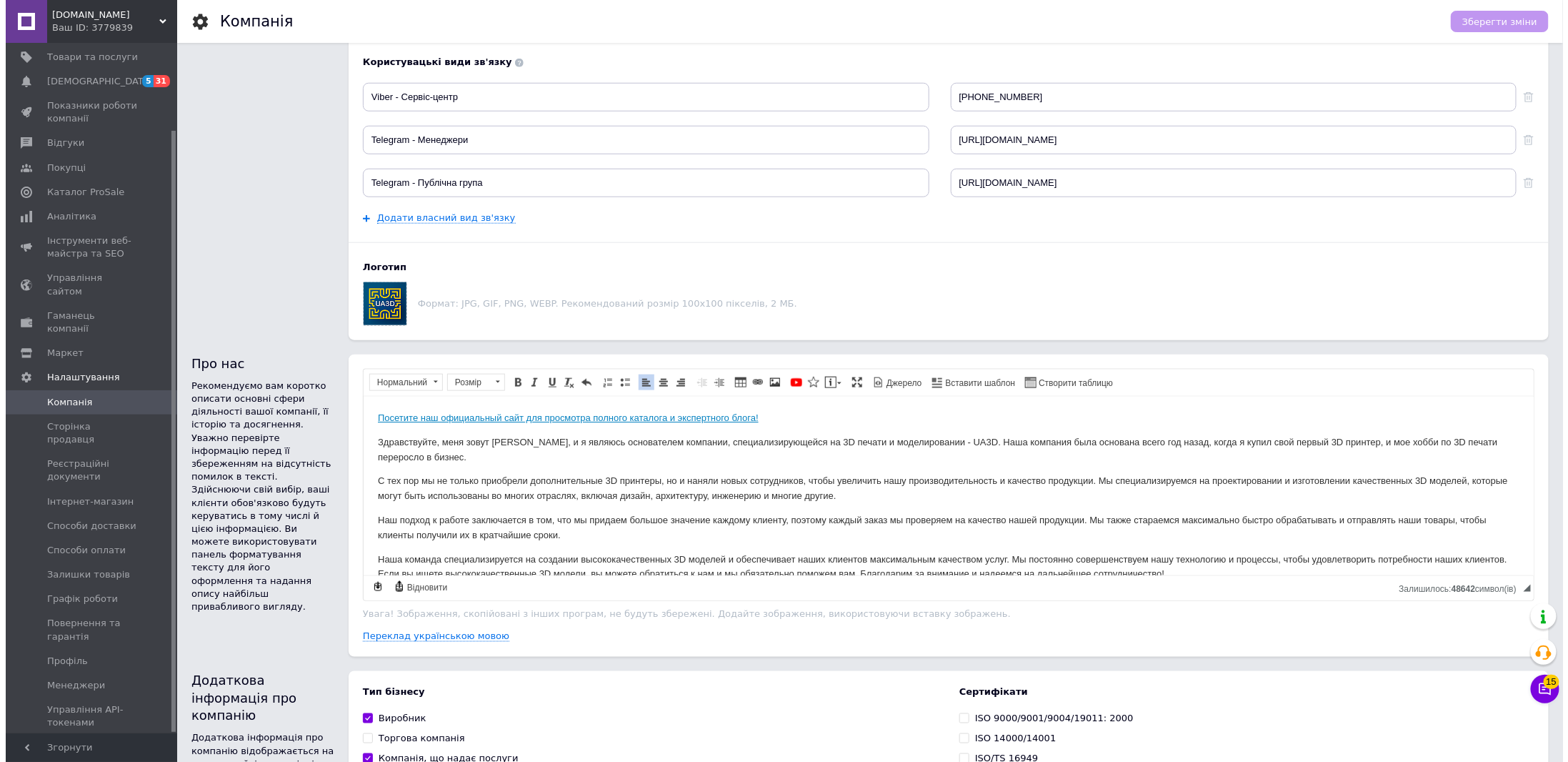
scroll to position [694, 0]
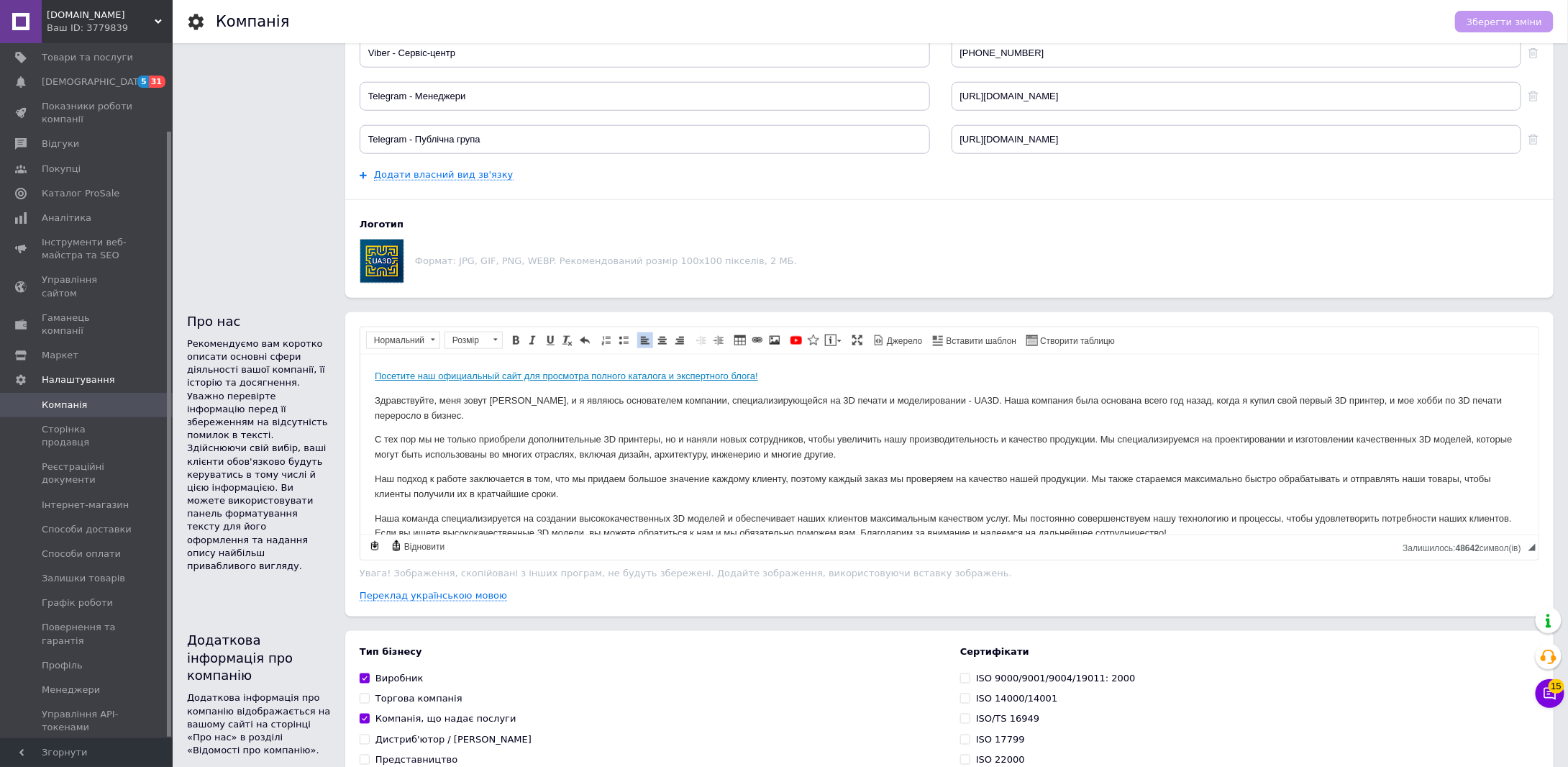
click at [793, 374] on p "Посетите наш официальный сайт для просмотра полного каталога и экспертного блог…" at bounding box center [948, 375] width 1149 height 15
drag, startPoint x: 763, startPoint y: 373, endPoint x: 850, endPoint y: 375, distance: 87.0
click at [850, 375] on p "Посетите наш официальный сайт для просмотра полного каталога и экспертного блог…" at bounding box center [948, 375] width 1149 height 15
copy p "[DOMAIN_NAME]"
click at [431, 589] on link "Переклад українською мовою" at bounding box center [434, 595] width 148 height 11
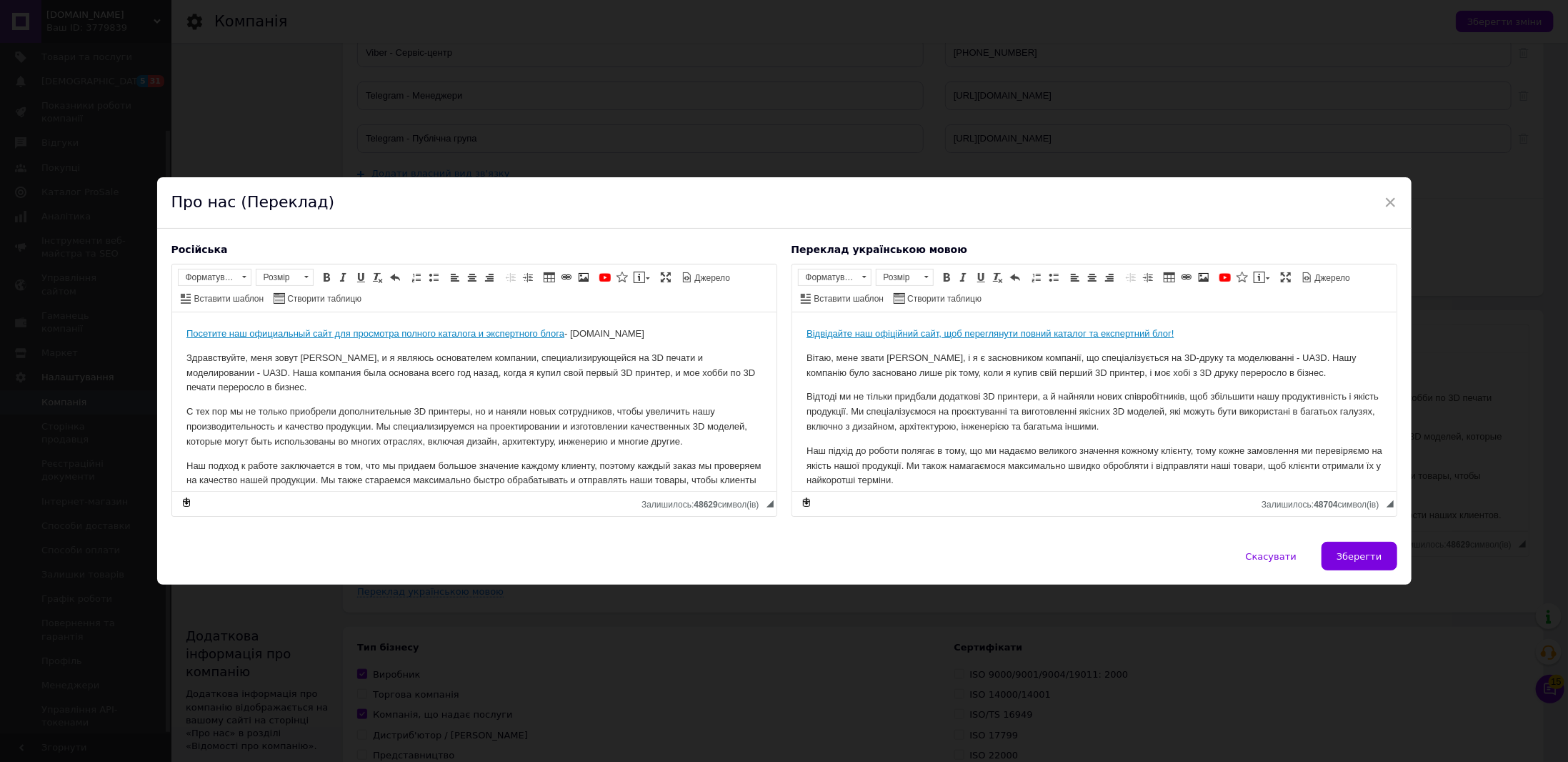
scroll to position [0, 0]
click at [1210, 331] on p "Відвідайте наш офіційний сайт, щоб переглянути повний каталог та експертний бло…" at bounding box center [1094, 333] width 576 height 15
click at [1369, 554] on span "Зберегти" at bounding box center [1359, 556] width 45 height 10
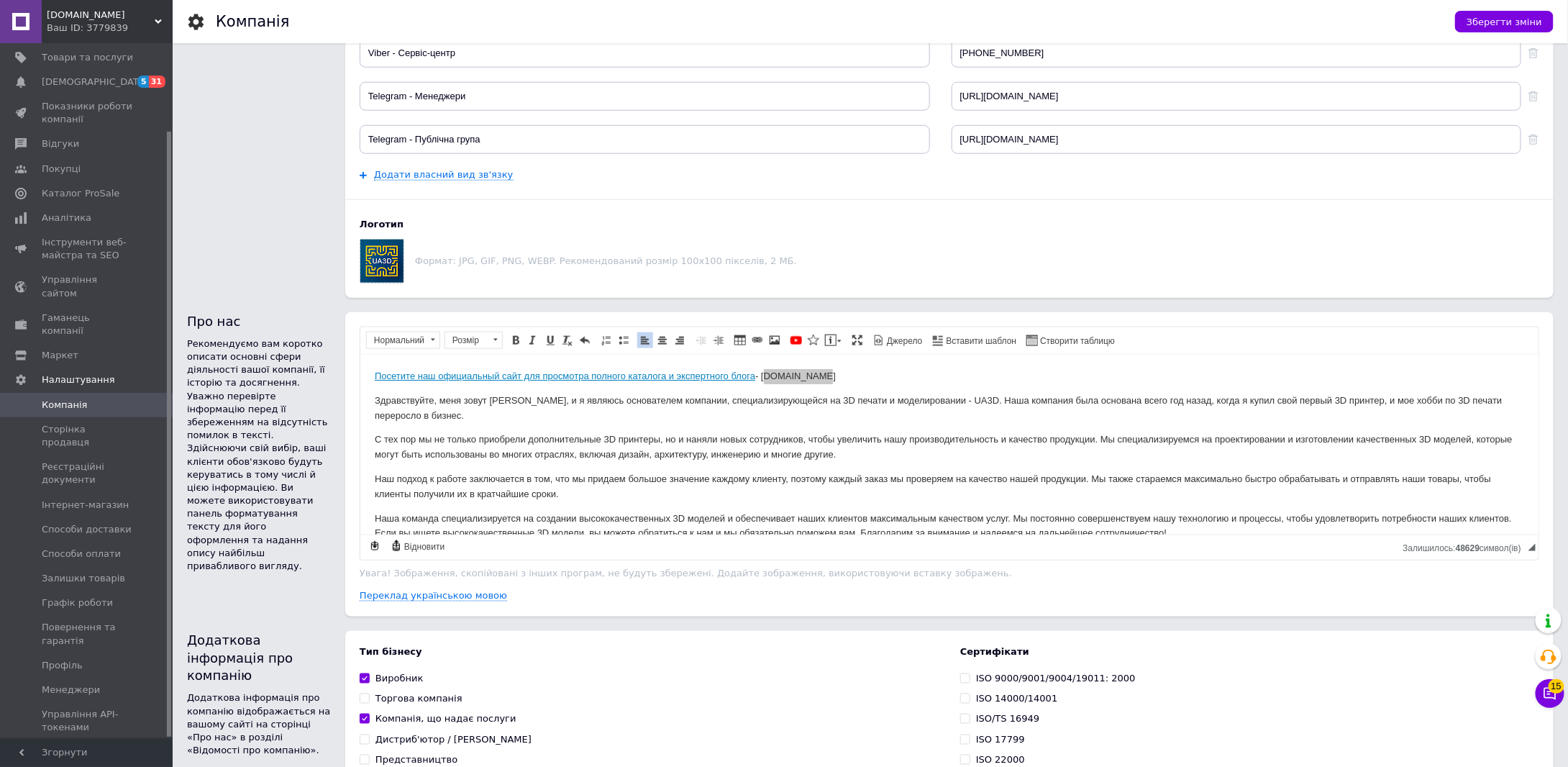
drag, startPoint x: 1499, startPoint y: 19, endPoint x: 1494, endPoint y: 32, distance: 13.9
click at [1499, 19] on span "Зберегти зміни" at bounding box center [1504, 21] width 75 height 11
click at [1497, 18] on div "Зберегти зміни" at bounding box center [1504, 21] width 99 height 22
click at [1003, 373] on p "Посетите наш официальный сайт для просмотра полного каталога и экспертного блог…" at bounding box center [948, 375] width 1149 height 15
click at [458, 590] on link "Переклад українською мовою" at bounding box center [434, 595] width 148 height 11
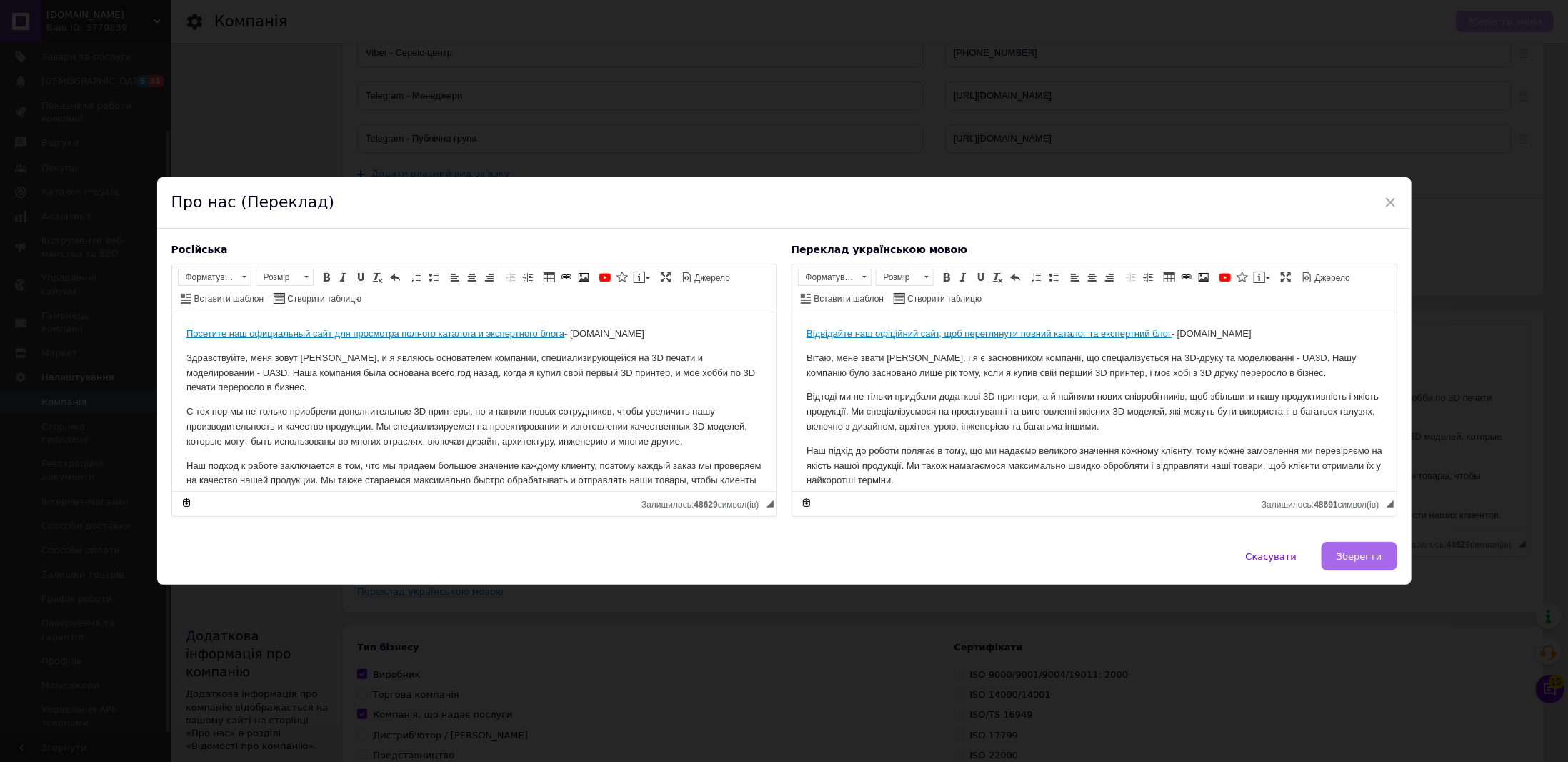
click at [1381, 549] on button "Зберегти" at bounding box center [1359, 555] width 75 height 28
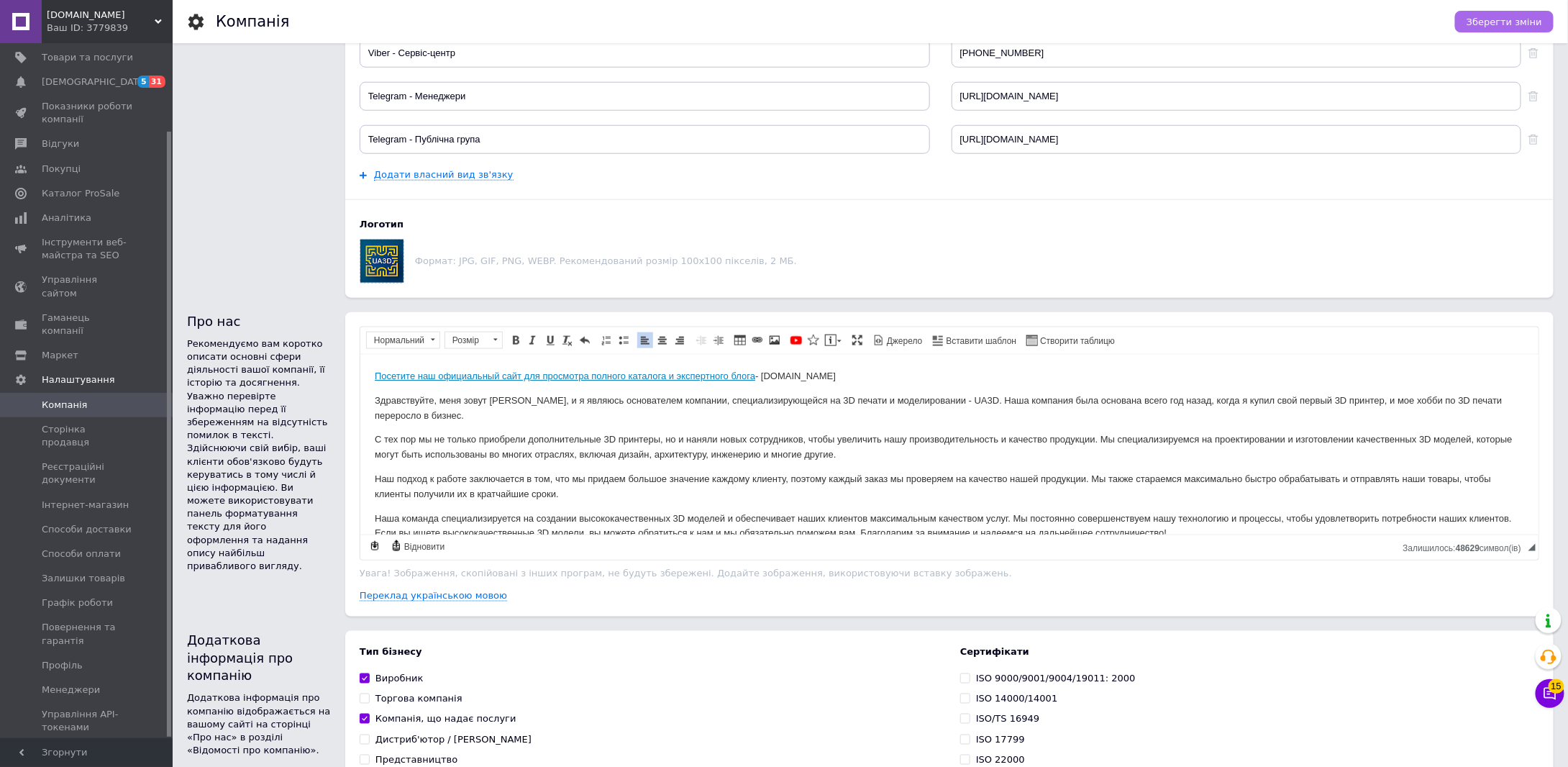
click at [1495, 22] on span "Зберегти зміни" at bounding box center [1504, 21] width 75 height 11
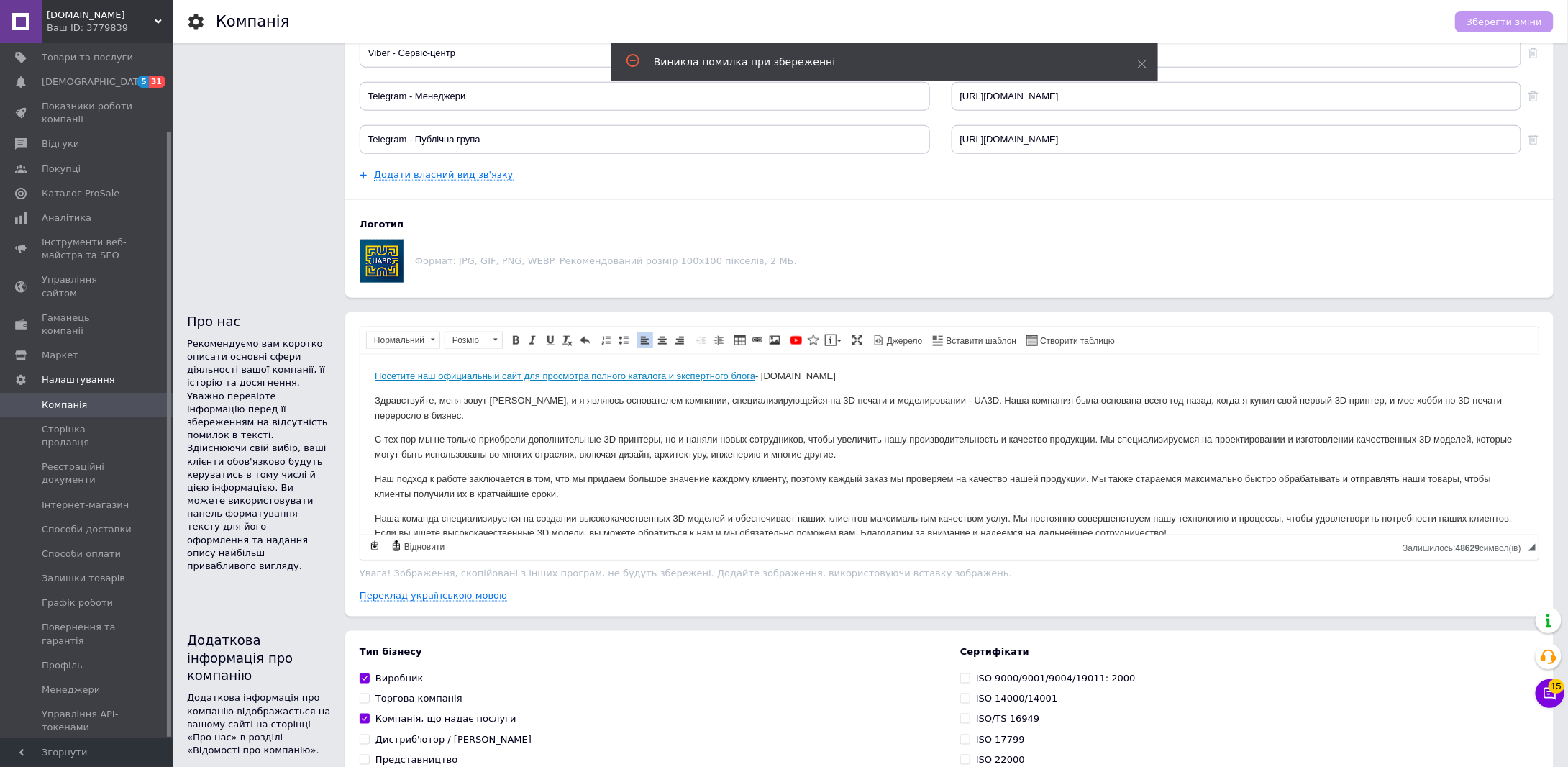
click at [812, 366] on html "Посетите наш официальный сайт для просмотра полного каталога и экспертного блог…" at bounding box center [949, 453] width 1178 height 200
click at [416, 598] on link "Переклад українською мовою" at bounding box center [434, 595] width 148 height 11
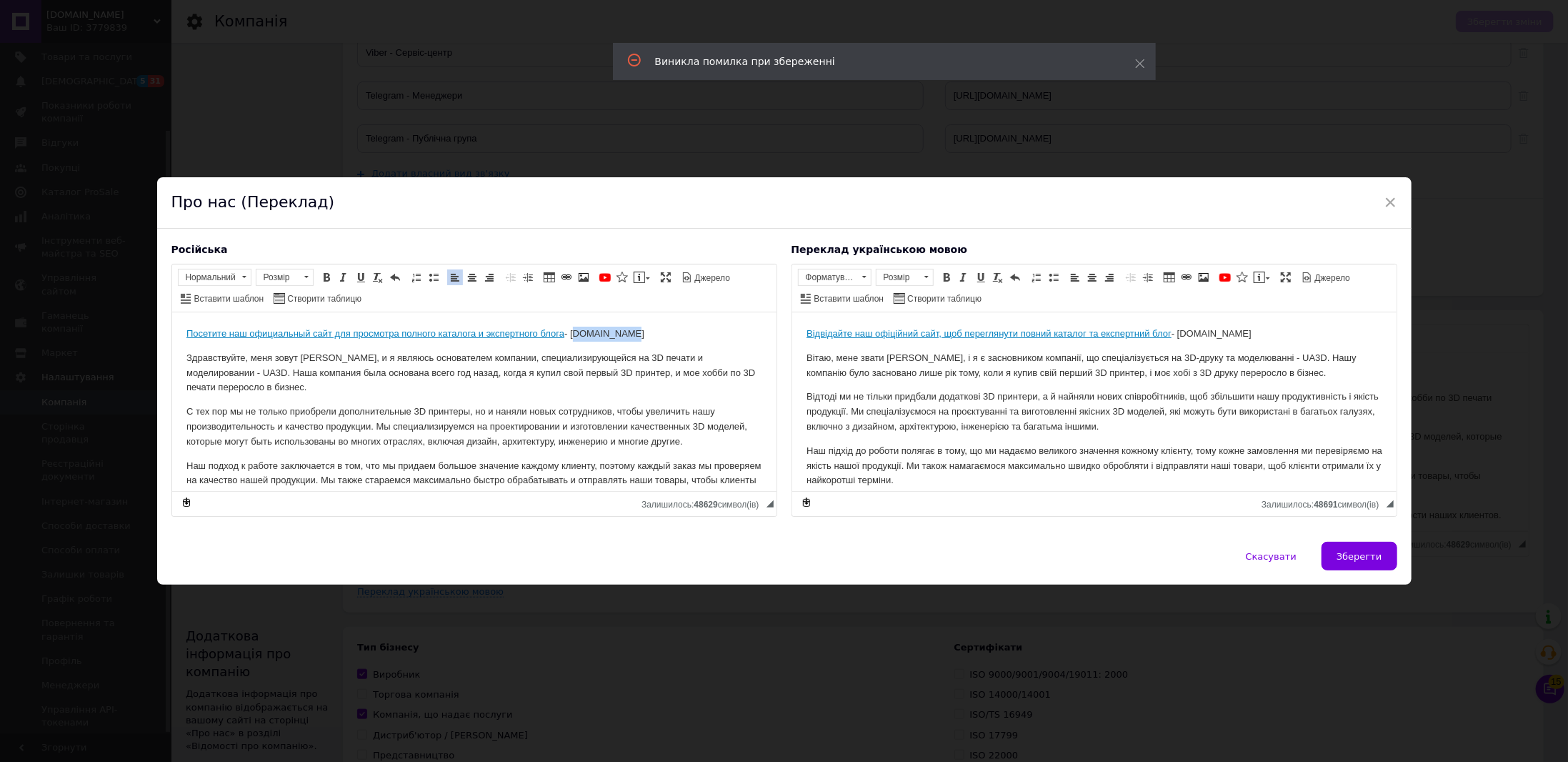
drag, startPoint x: 629, startPoint y: 331, endPoint x: 573, endPoint y: 333, distance: 56.0
click at [573, 333] on p "Посетите наш официальный сайт для просмотра полного каталога и экспертного блог…" at bounding box center [474, 333] width 576 height 15
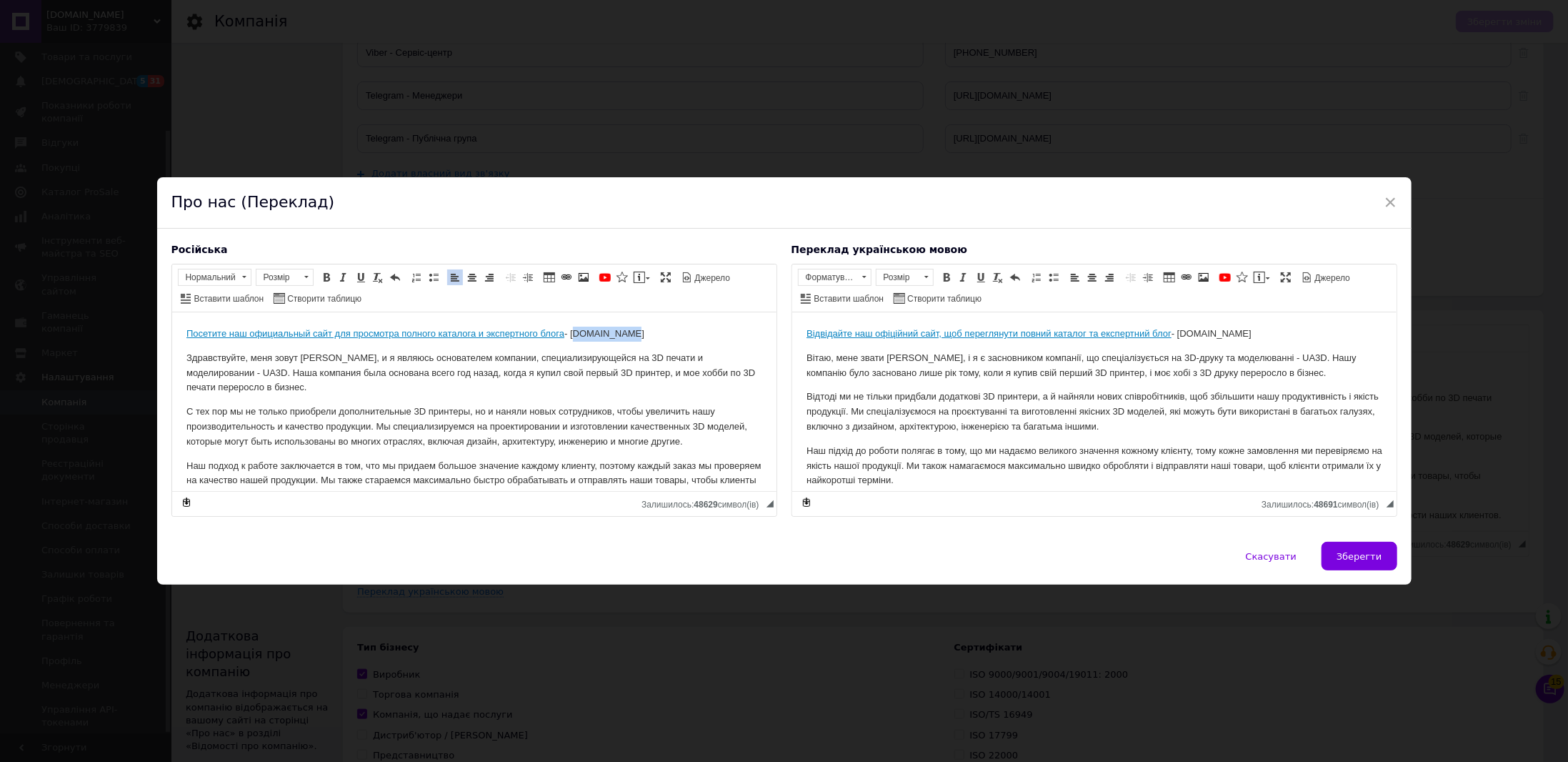
click at [629, 329] on p "Посетите наш официальный сайт для просмотра полного каталога и экспертного блог…" at bounding box center [474, 333] width 576 height 15
drag, startPoint x: 588, startPoint y: 330, endPoint x: 573, endPoint y: 330, distance: 15.0
click at [573, 330] on p "Посетите наш официальный сайт для просмотра полного каталога и экспертного блог…" at bounding box center [474, 333] width 576 height 15
click at [621, 375] on span "Вставити" at bounding box center [627, 379] width 55 height 17
click at [642, 333] on p "Посетите наш официальный сайт для просмотра полного каталога и экспертного блог…" at bounding box center [474, 333] width 576 height 15
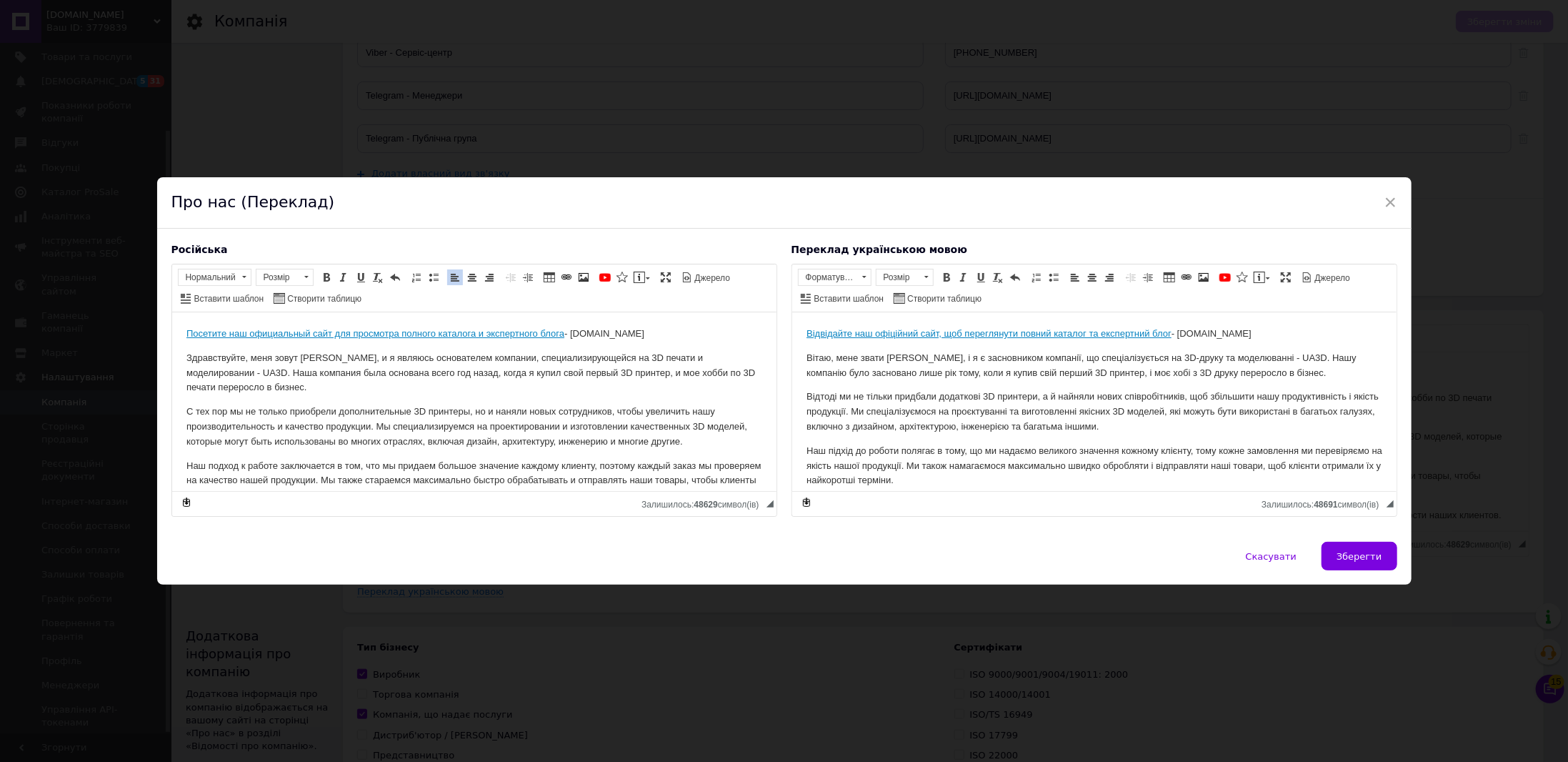
click at [661, 362] on p "Здравствуйте, меня зовут [PERSON_NAME], и я являюсь основателем компании, специ…" at bounding box center [474, 373] width 576 height 44
drag, startPoint x: 633, startPoint y: 333, endPoint x: 571, endPoint y: 332, distance: 62.0
click at [571, 332] on p "Посетите наш официальный сайт для просмотра полного каталога и экспертного блог…" at bounding box center [474, 333] width 576 height 15
drag, startPoint x: 1223, startPoint y: 331, endPoint x: 1179, endPoint y: 333, distance: 44.0
click at [1179, 333] on p "Відвідайте наш офіційний сайт, щоб переглянути повний каталог та експертний бло…" at bounding box center [1094, 333] width 576 height 15
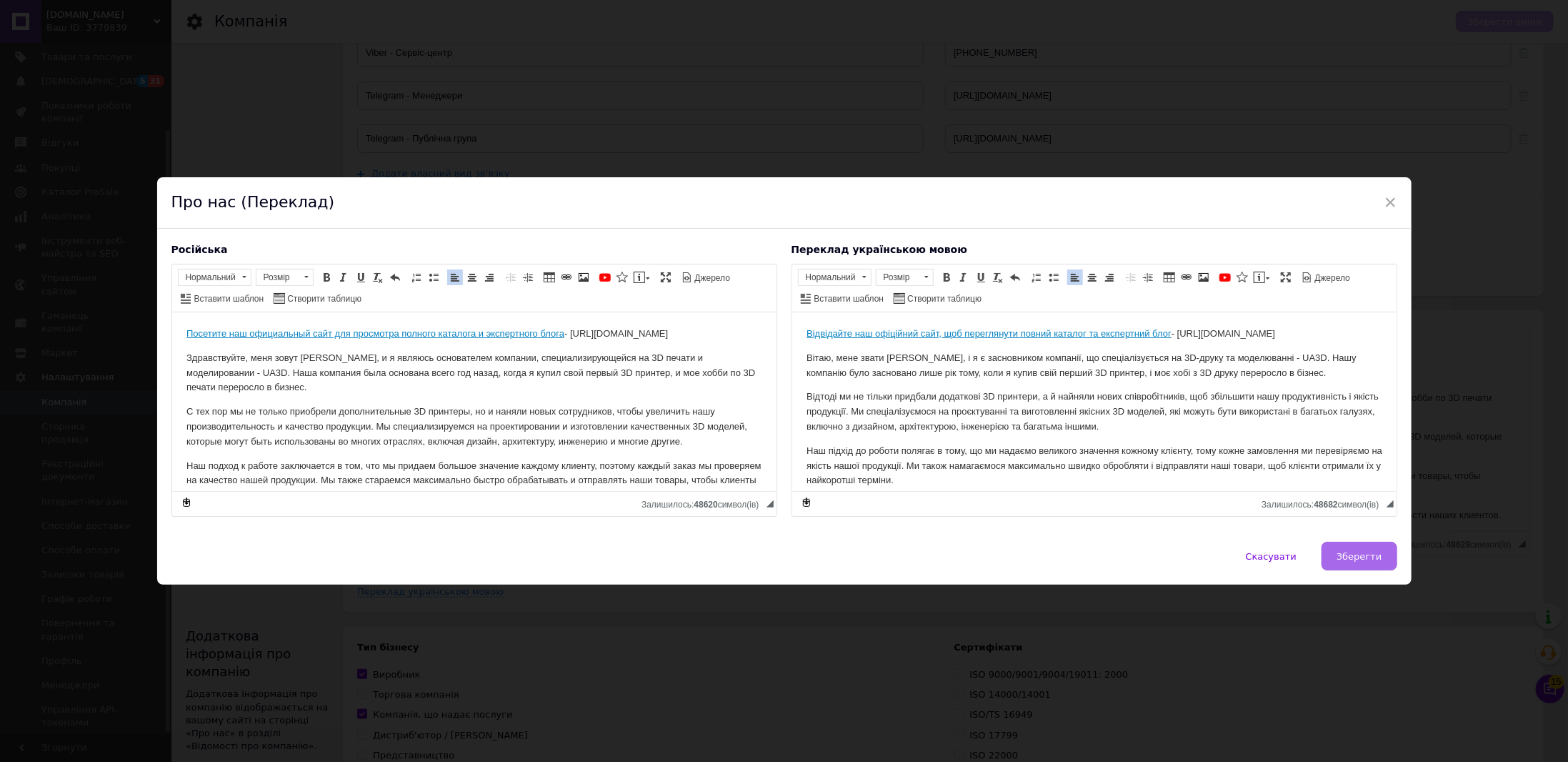
click at [1353, 552] on span "Зберегти" at bounding box center [1359, 556] width 45 height 10
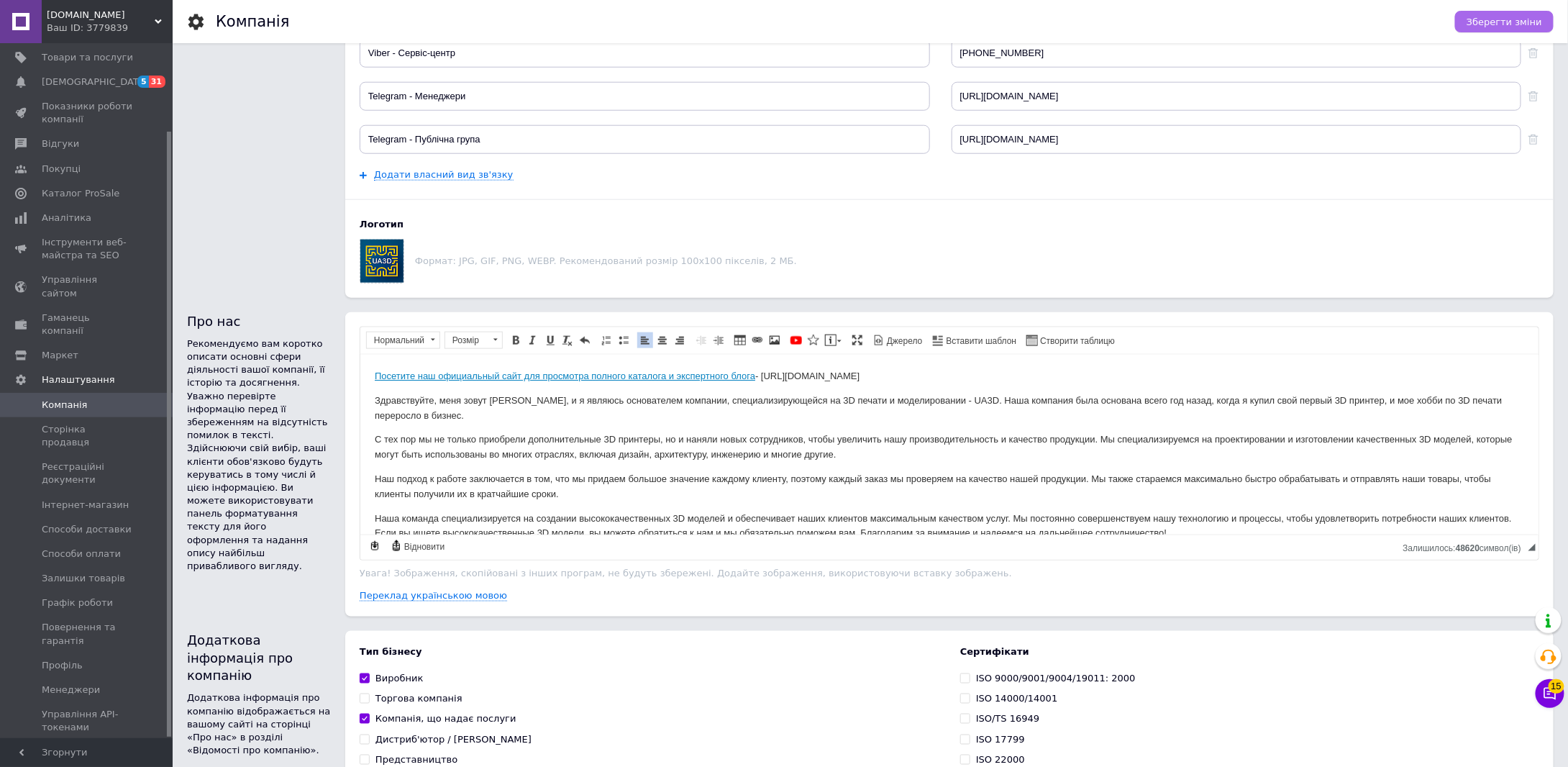
click at [1513, 23] on span "Зберегти зміни" at bounding box center [1504, 21] width 75 height 11
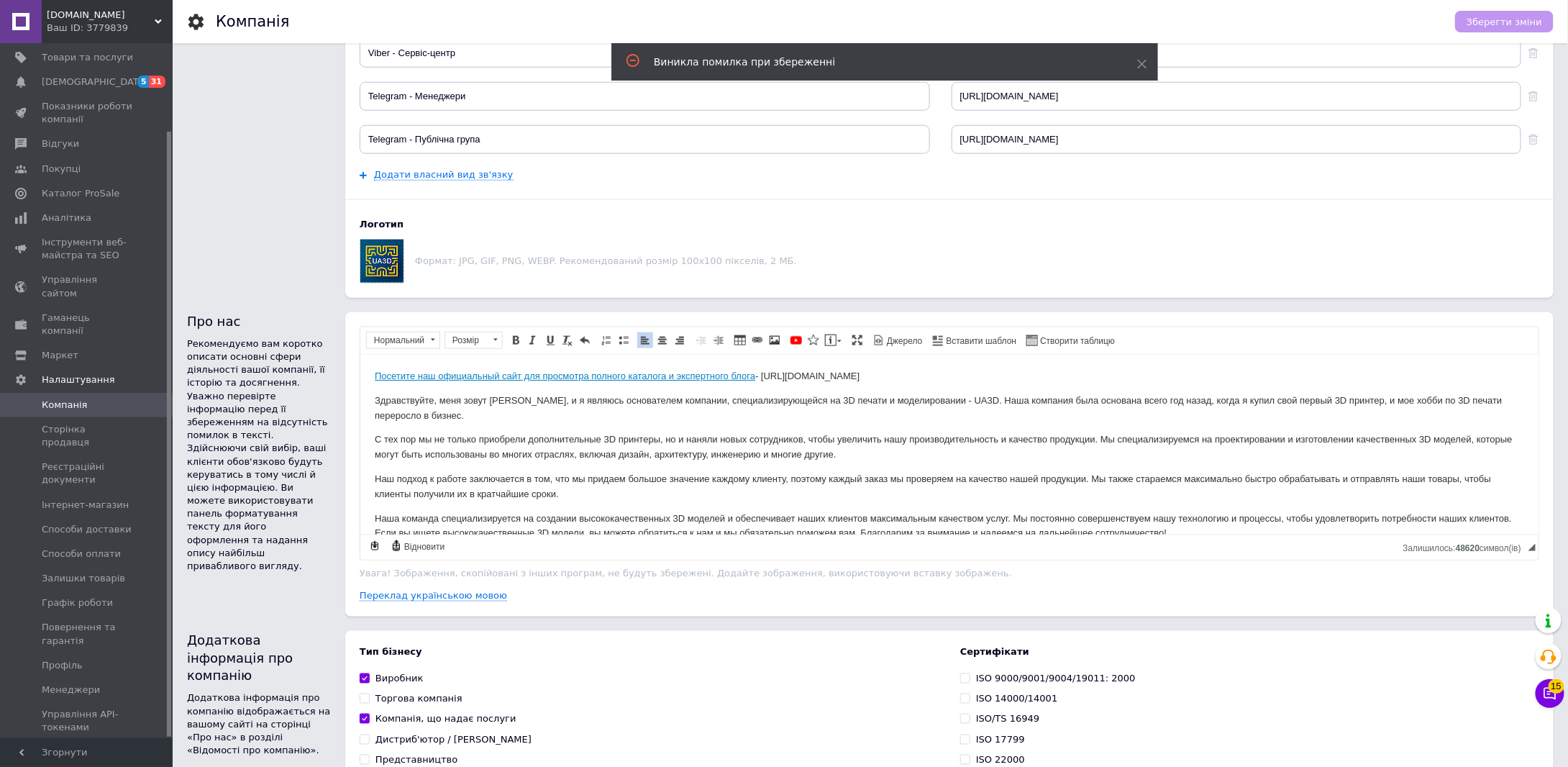
click at [803, 379] on p "Посетите наш официальный сайт для просмотра полного каталога и экспертного блог…" at bounding box center [948, 375] width 1149 height 15
